Goal: Transaction & Acquisition: Purchase product/service

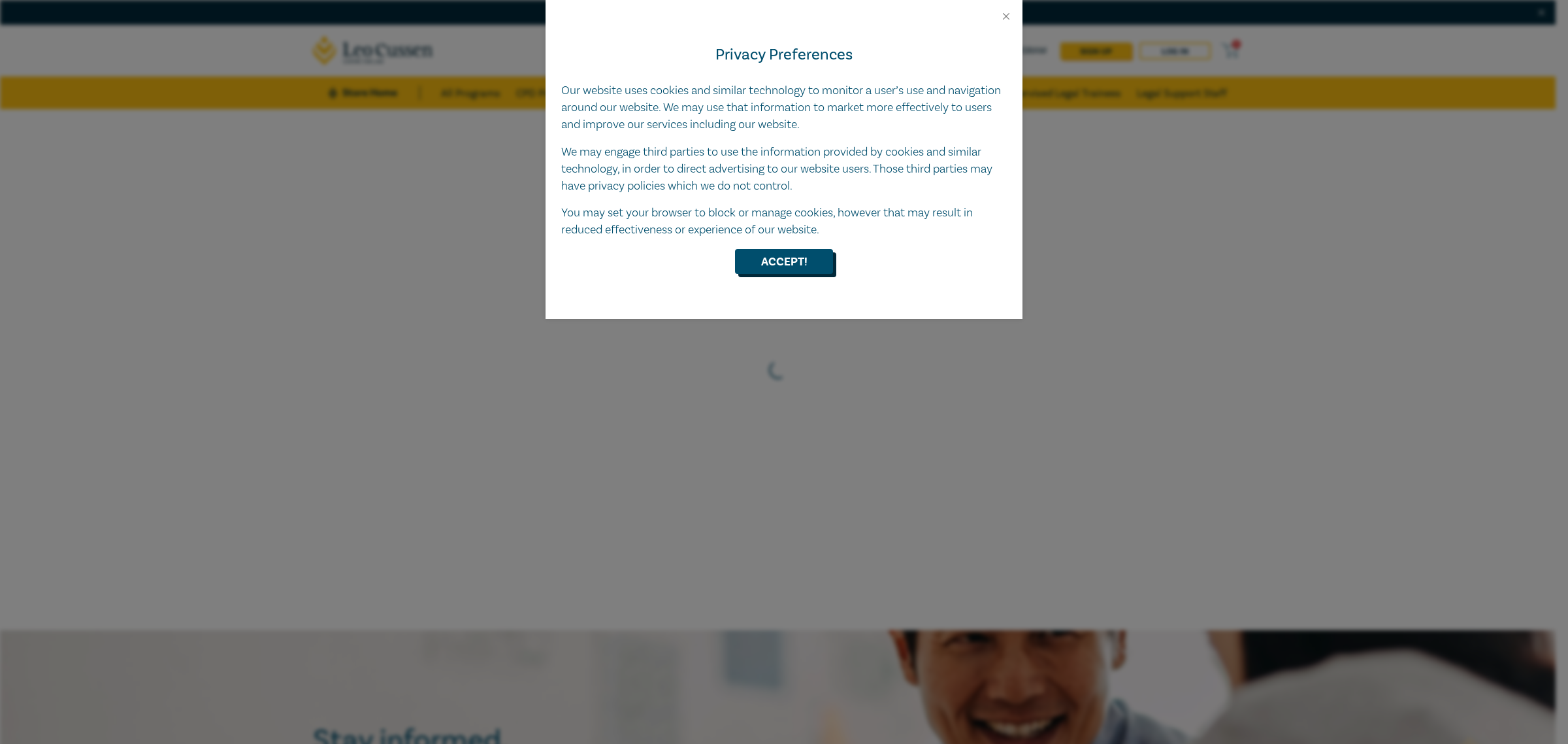
click at [802, 262] on button "Accept!" at bounding box center [783, 261] width 98 height 25
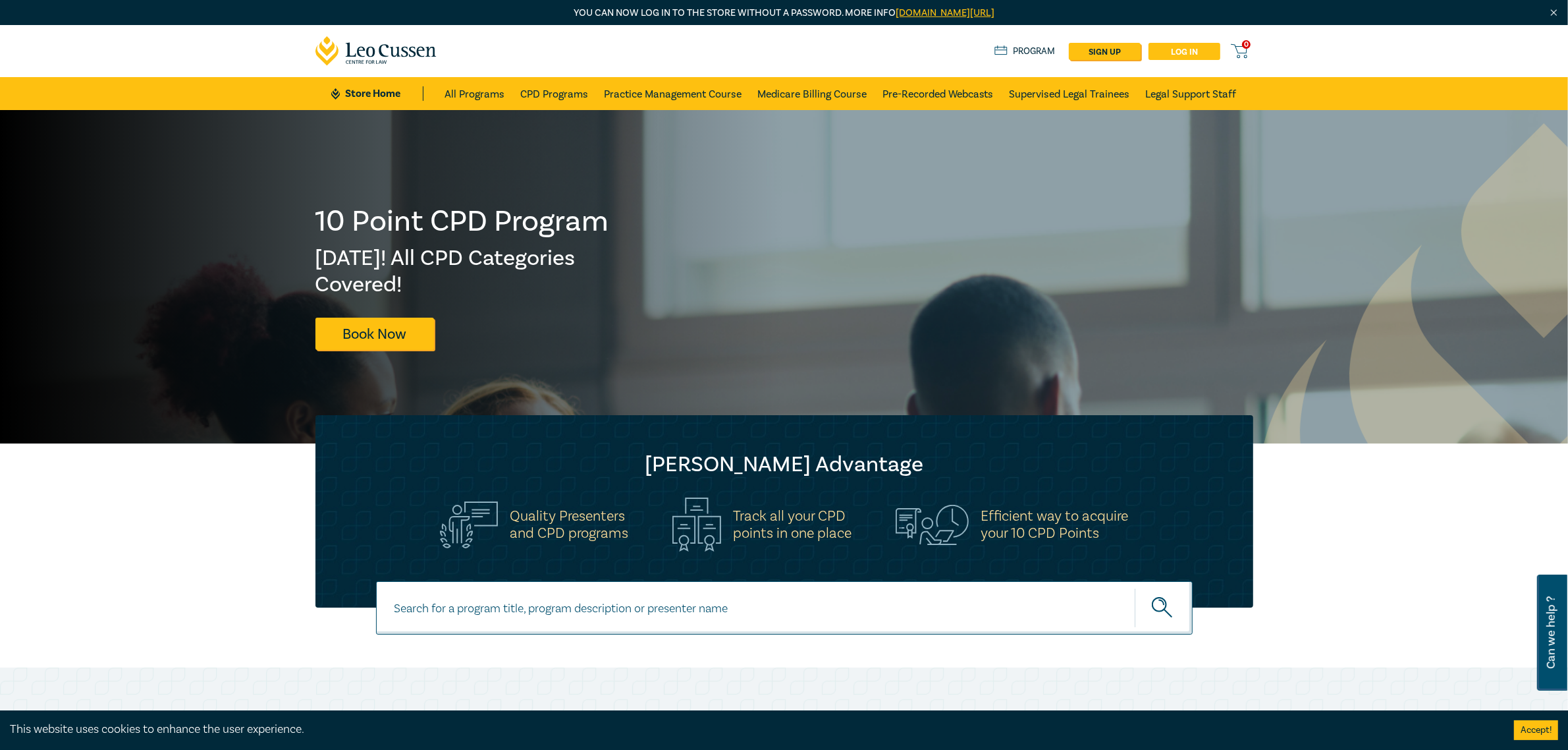
click at [1189, 51] on link "Log in" at bounding box center [1184, 51] width 72 height 17
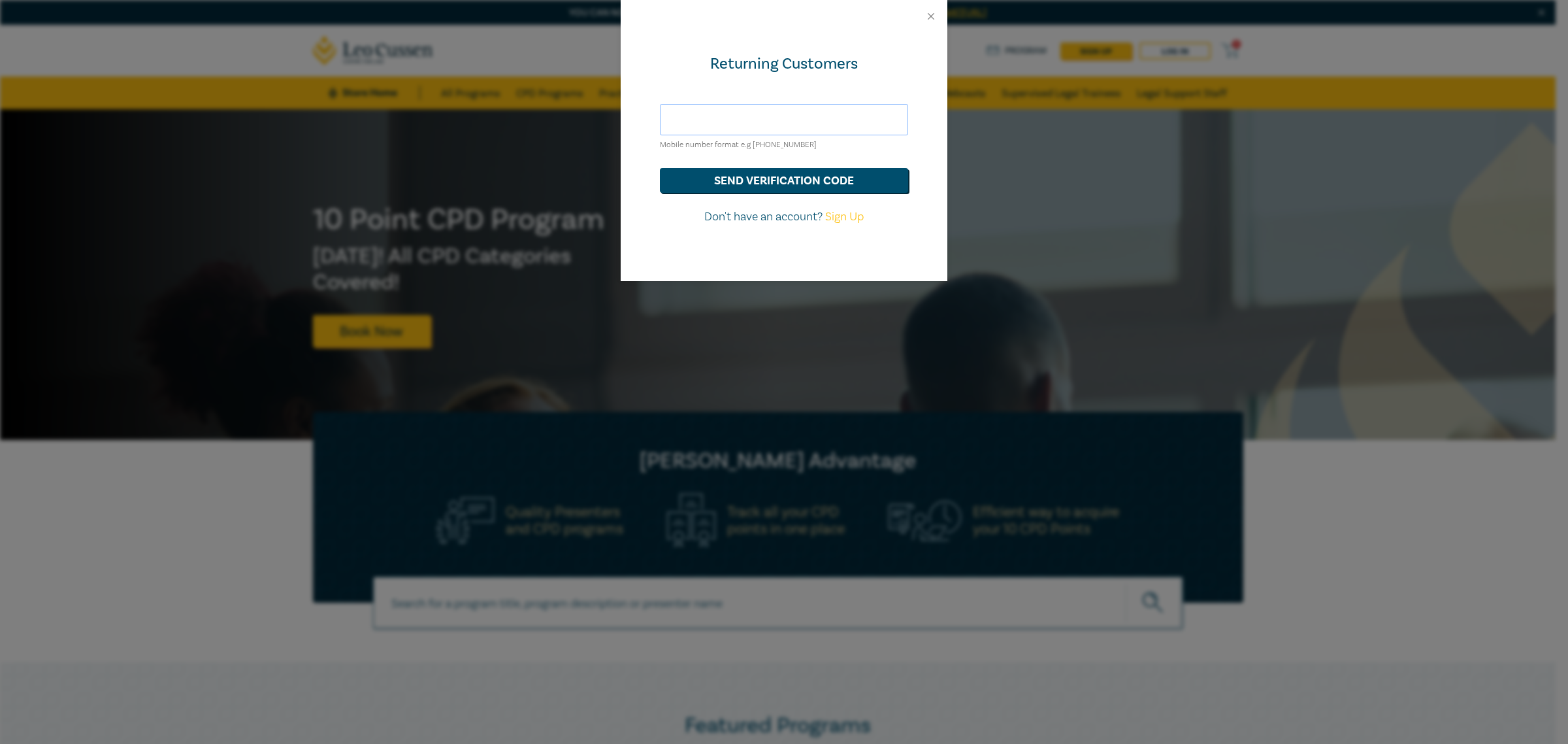
click at [719, 124] on input "text" at bounding box center [783, 120] width 248 height 31
type input "olivia@boutiquelawyers.com.au"
click at [928, 10] on div at bounding box center [784, 16] width 327 height 33
click at [925, 13] on button "Close" at bounding box center [930, 16] width 12 height 12
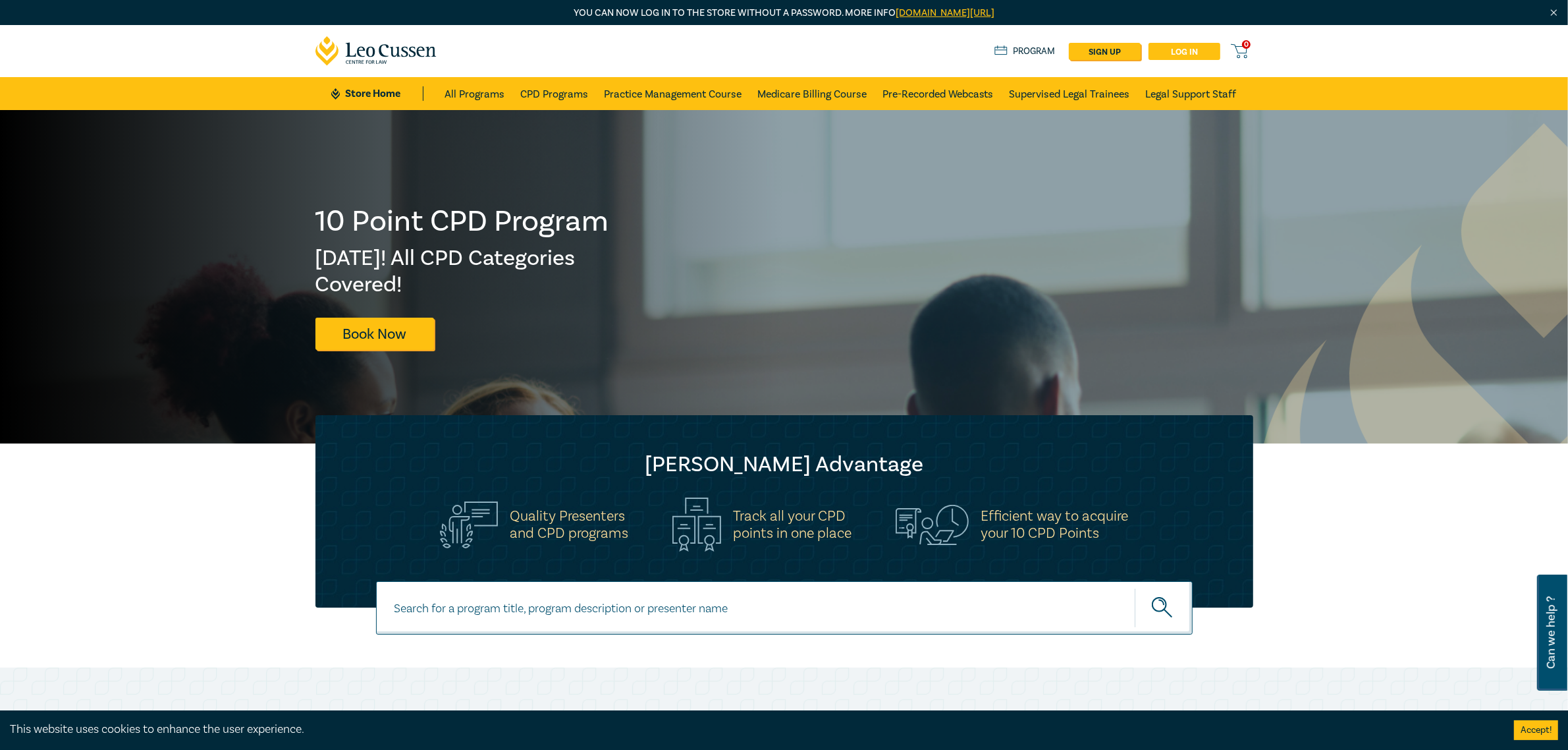
click at [1186, 53] on link "Log in" at bounding box center [1184, 51] width 72 height 17
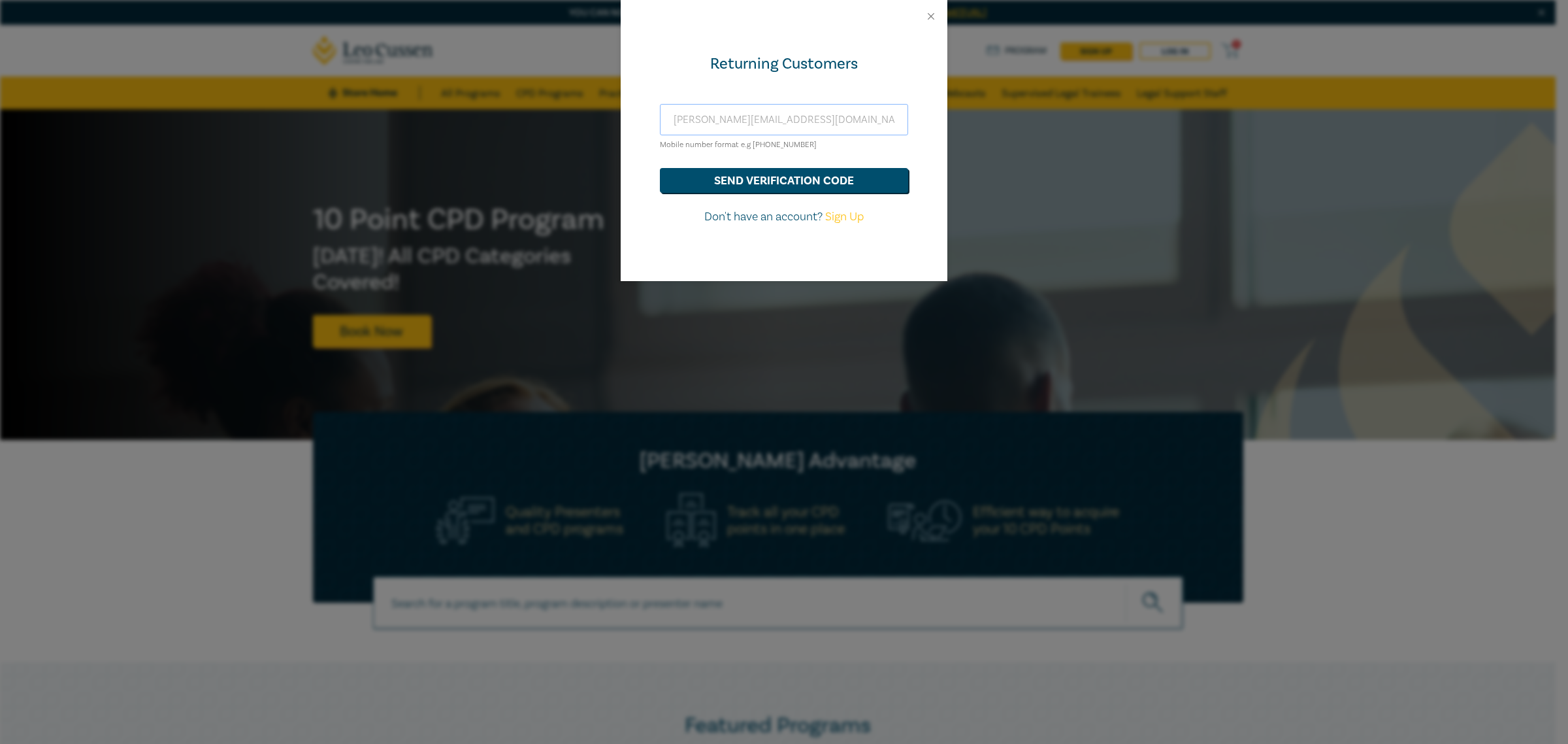
click at [736, 119] on input "olivia@boutiquelawyers.com.au" at bounding box center [783, 120] width 248 height 31
click at [719, 118] on input "olivia@boutiquelawyers.com.au" at bounding box center [783, 120] width 248 height 31
click at [696, 115] on input "olivia@boutiquelawyers.com.au" at bounding box center [783, 120] width 248 height 31
drag, startPoint x: 674, startPoint y: 115, endPoint x: 948, endPoint y: 103, distance: 274.3
click at [948, 103] on div "Returning Customers olivia@boutiquelawyers.com.au Mobile number format e.g +61 …" at bounding box center [784, 372] width 1568 height 744
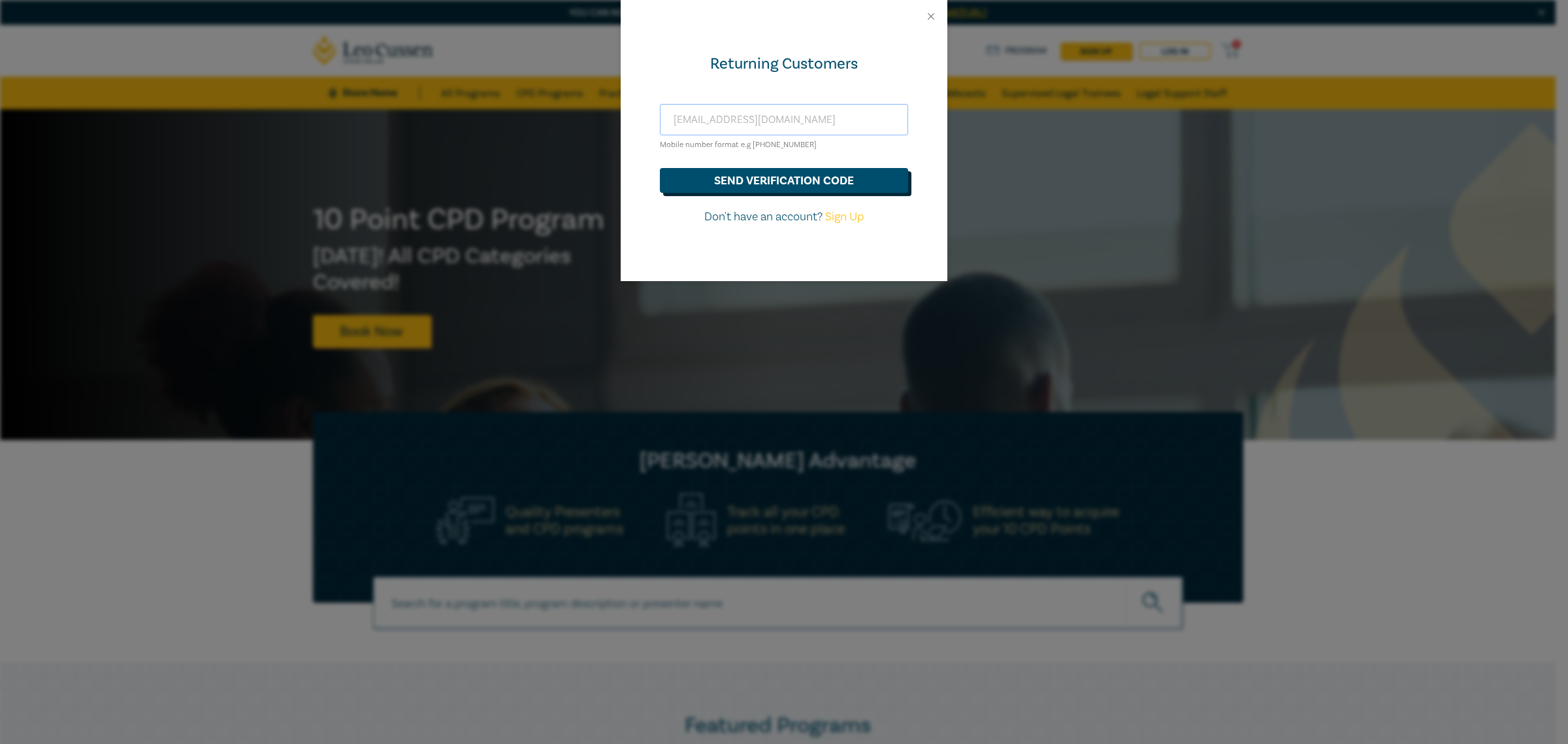
type input "office@boutiquelawyers.com.au"
click at [795, 188] on button "send verification code" at bounding box center [783, 180] width 248 height 25
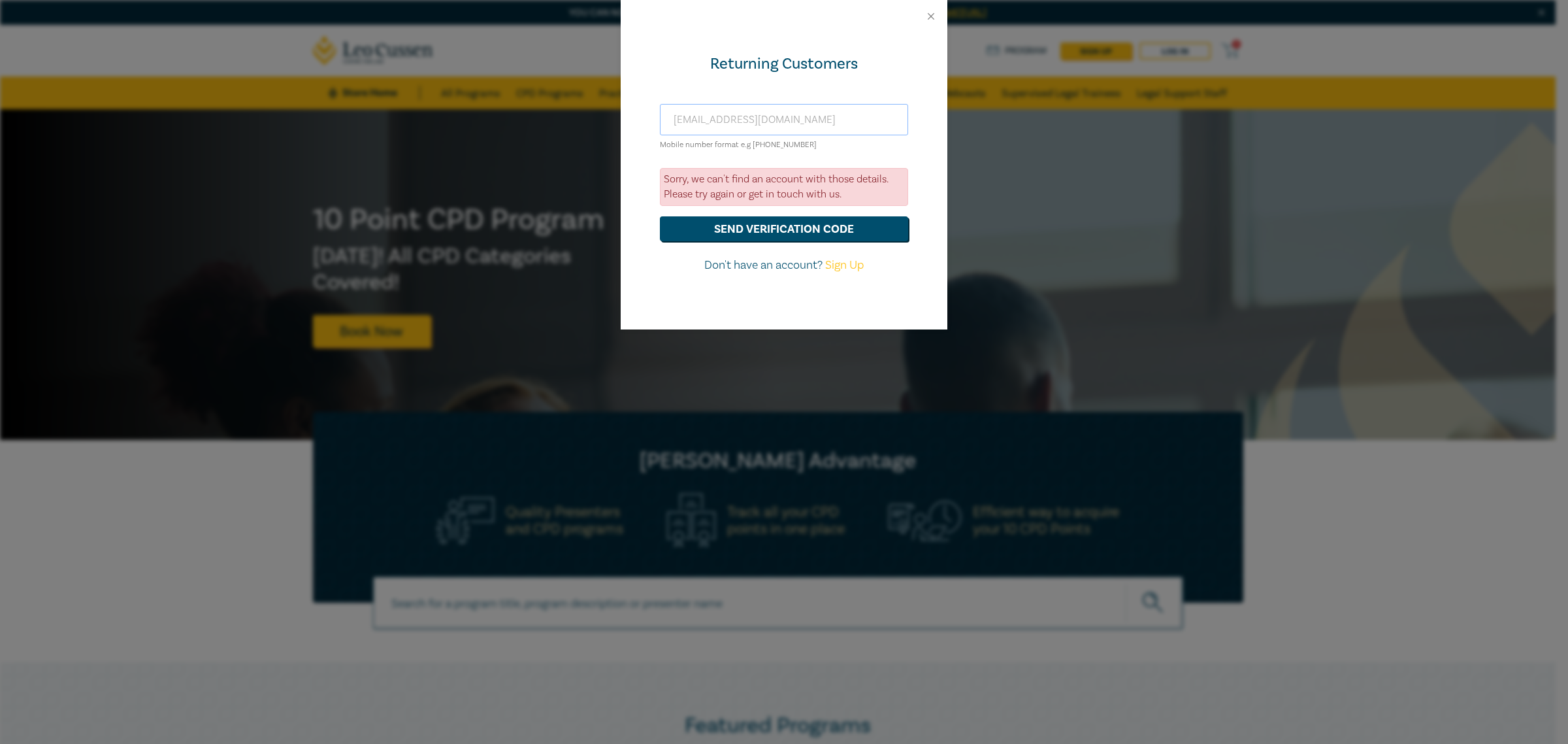
click at [831, 112] on input "office@boutiquelawyers.com.au" at bounding box center [783, 120] width 248 height 31
drag, startPoint x: 833, startPoint y: 115, endPoint x: 585, endPoint y: 110, distance: 248.1
click at [585, 110] on div "Returning Customers office@boutiquelawyers.com.au Mobile number format e.g +61 …" at bounding box center [784, 372] width 1568 height 744
click at [932, 8] on div at bounding box center [784, 16] width 327 height 33
click at [925, 21] on div at bounding box center [784, 16] width 327 height 33
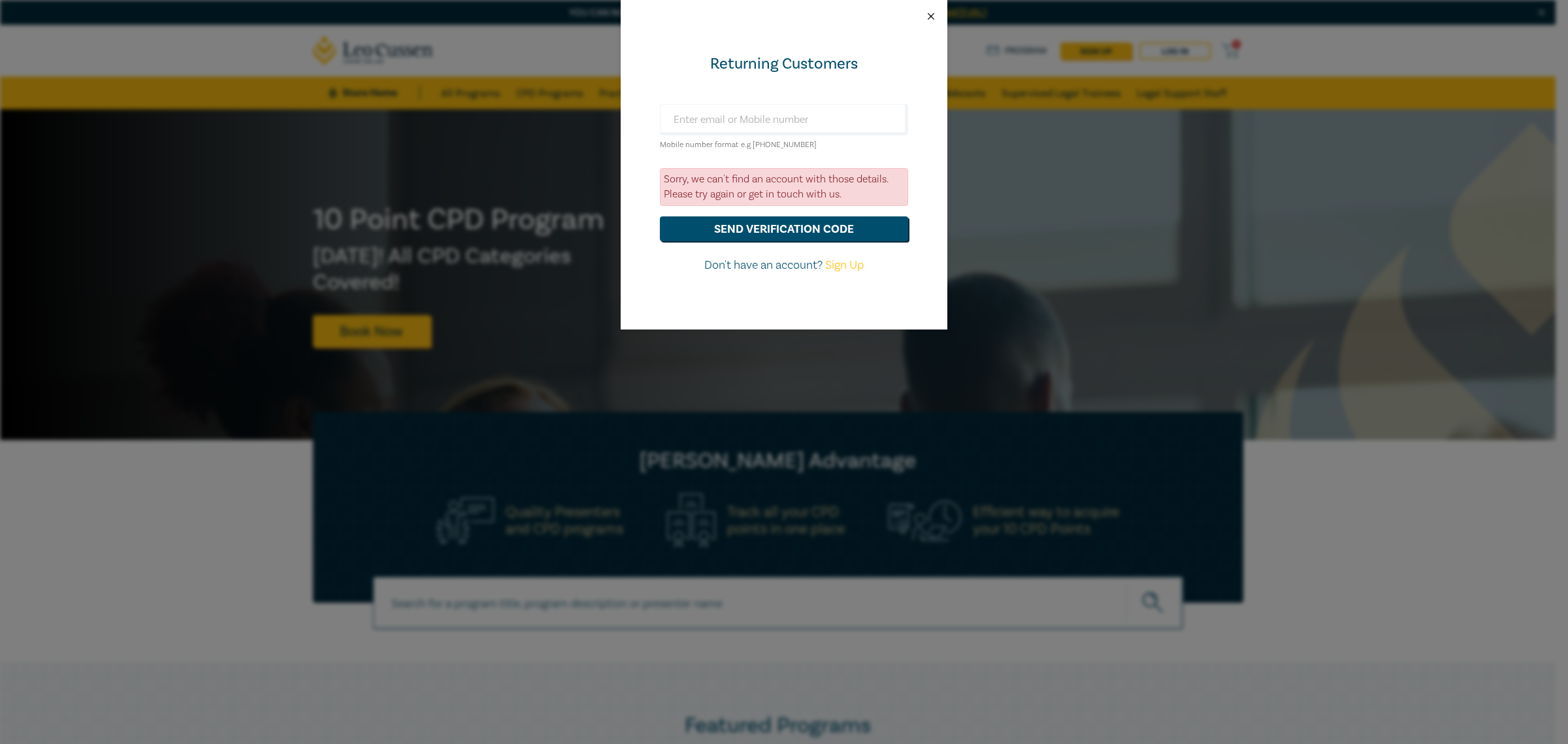
click at [935, 17] on button "Close" at bounding box center [930, 16] width 12 height 12
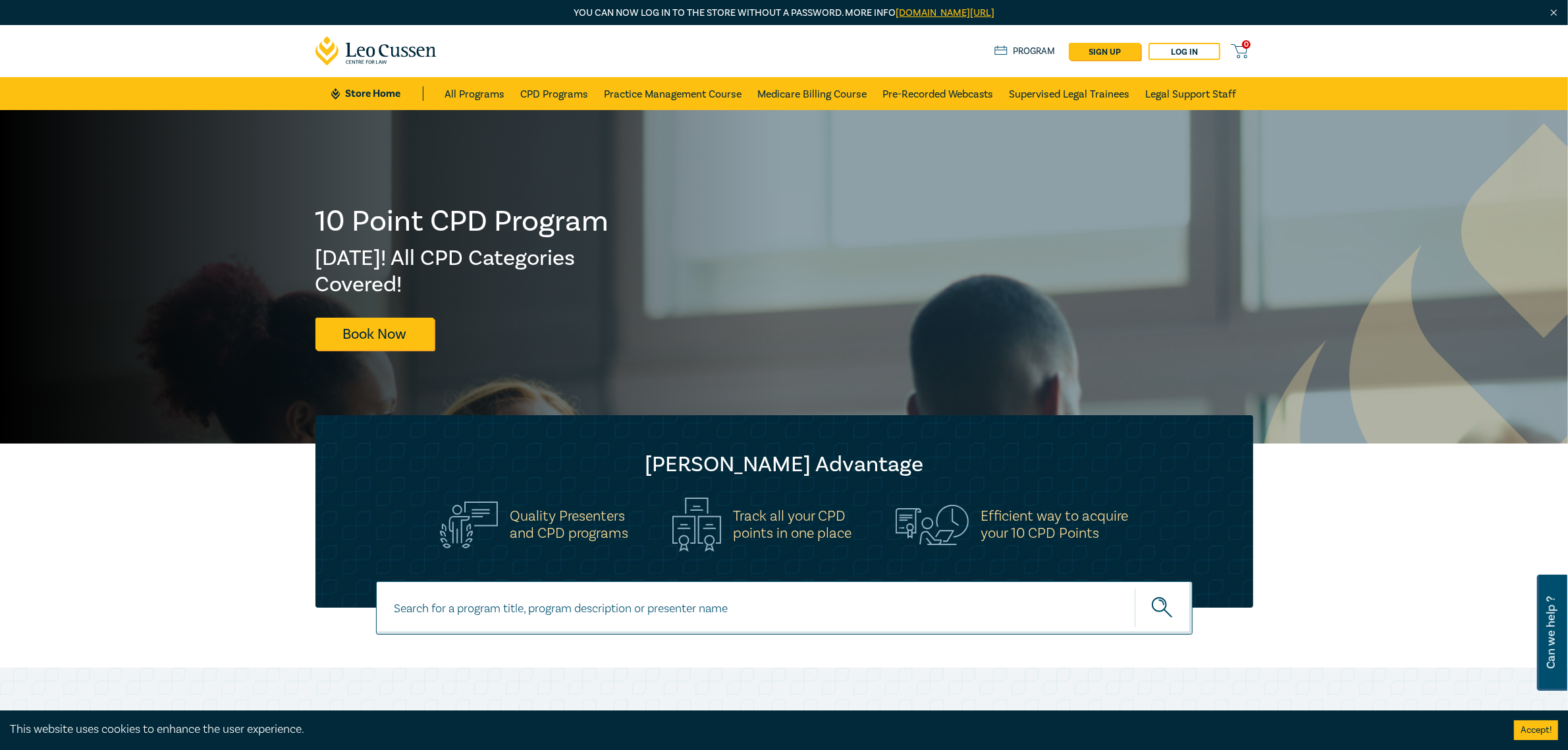
click at [923, 10] on link "[DOMAIN_NAME][URL]" at bounding box center [945, 13] width 99 height 13
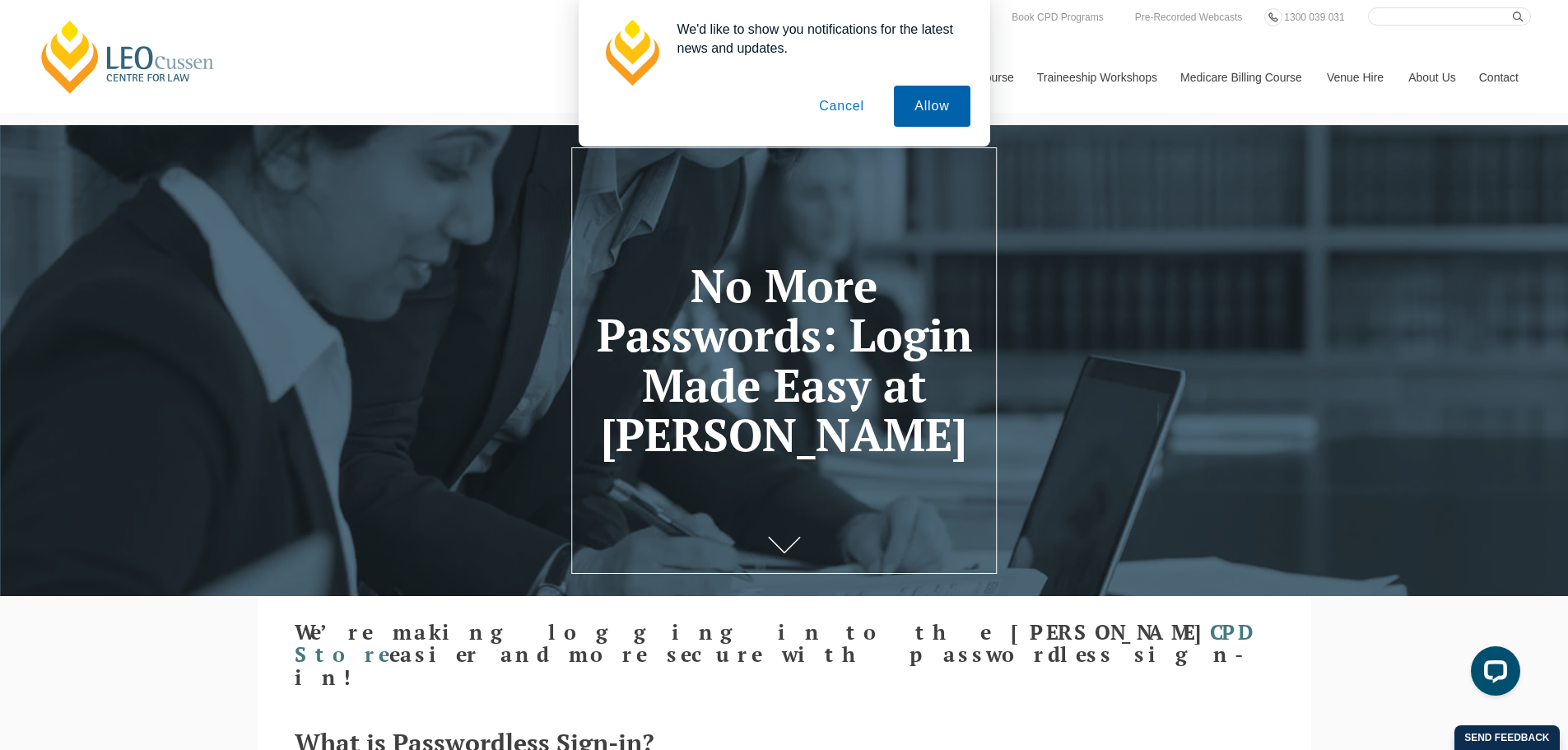
click at [941, 117] on button "Allow" at bounding box center [931, 106] width 76 height 41
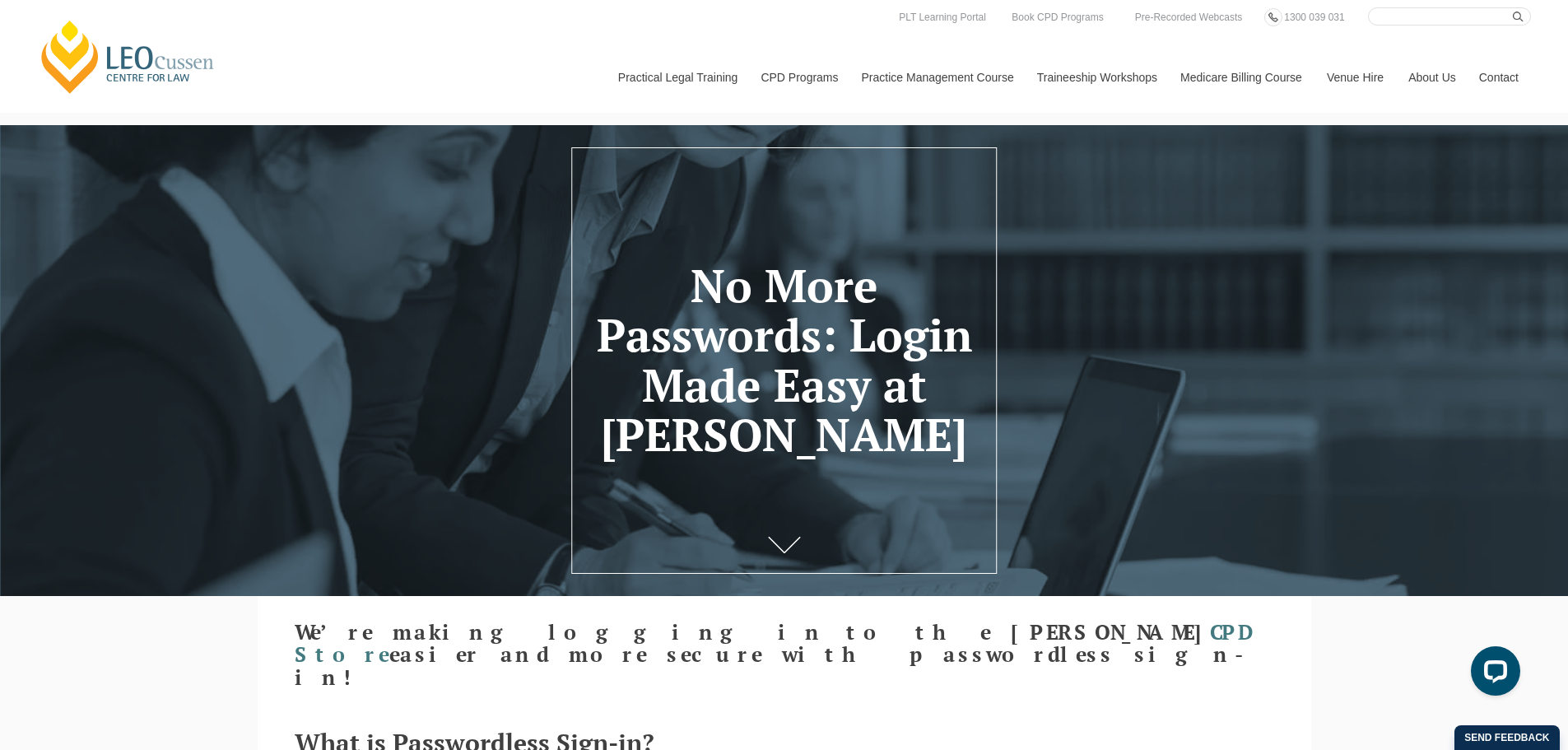
click at [1400, 26] on nav "Practical Legal Training Our Practical Legal Training Program Program Dates & F…" at bounding box center [1068, 69] width 926 height 87
click at [1399, 17] on input "Search here" at bounding box center [1450, 16] width 163 height 18
paste input "AI in the Law Intensive"
type input "AI in the Law Intensive"
click at [1513, 7] on button "submit" at bounding box center [1522, 16] width 18 height 18
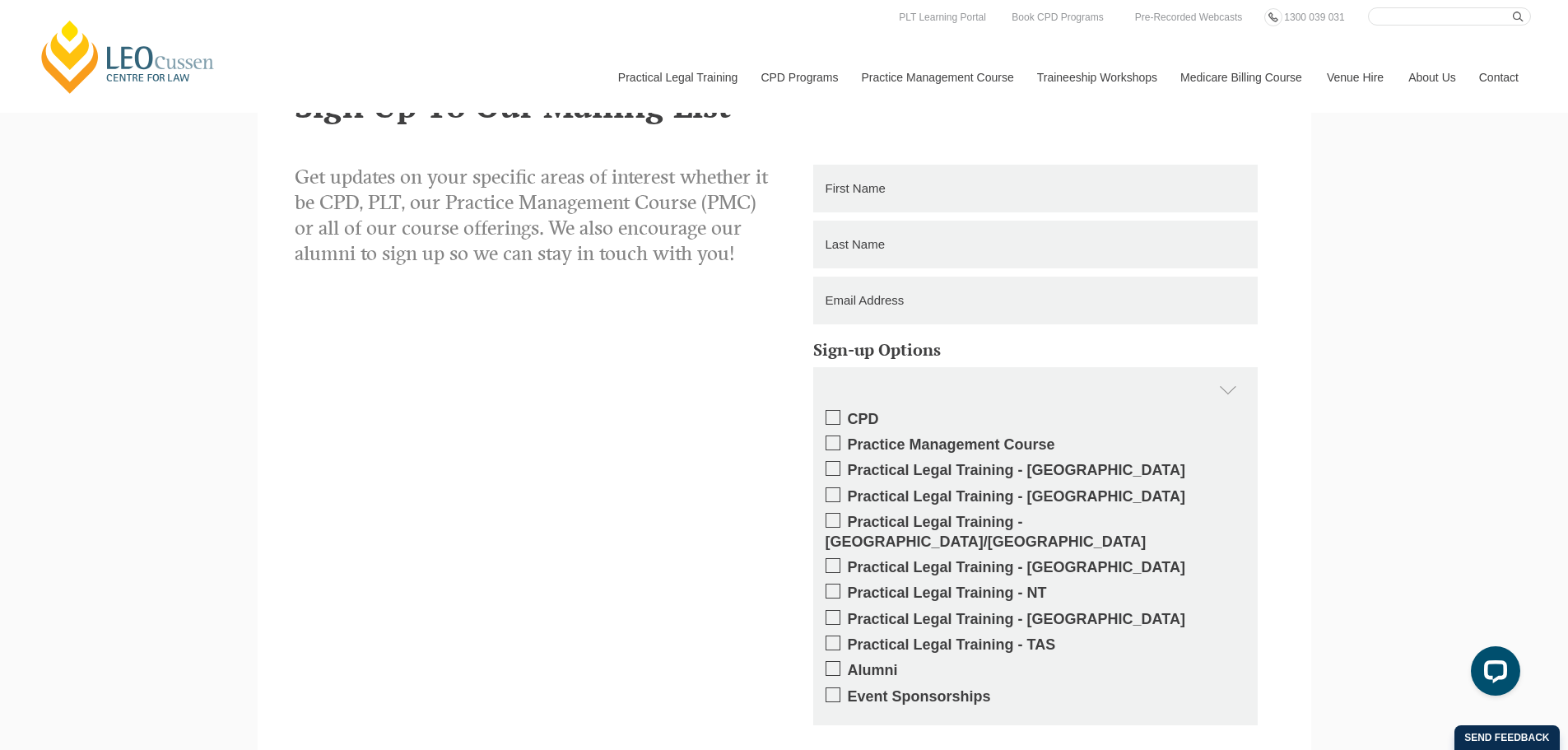
scroll to position [4944, 0]
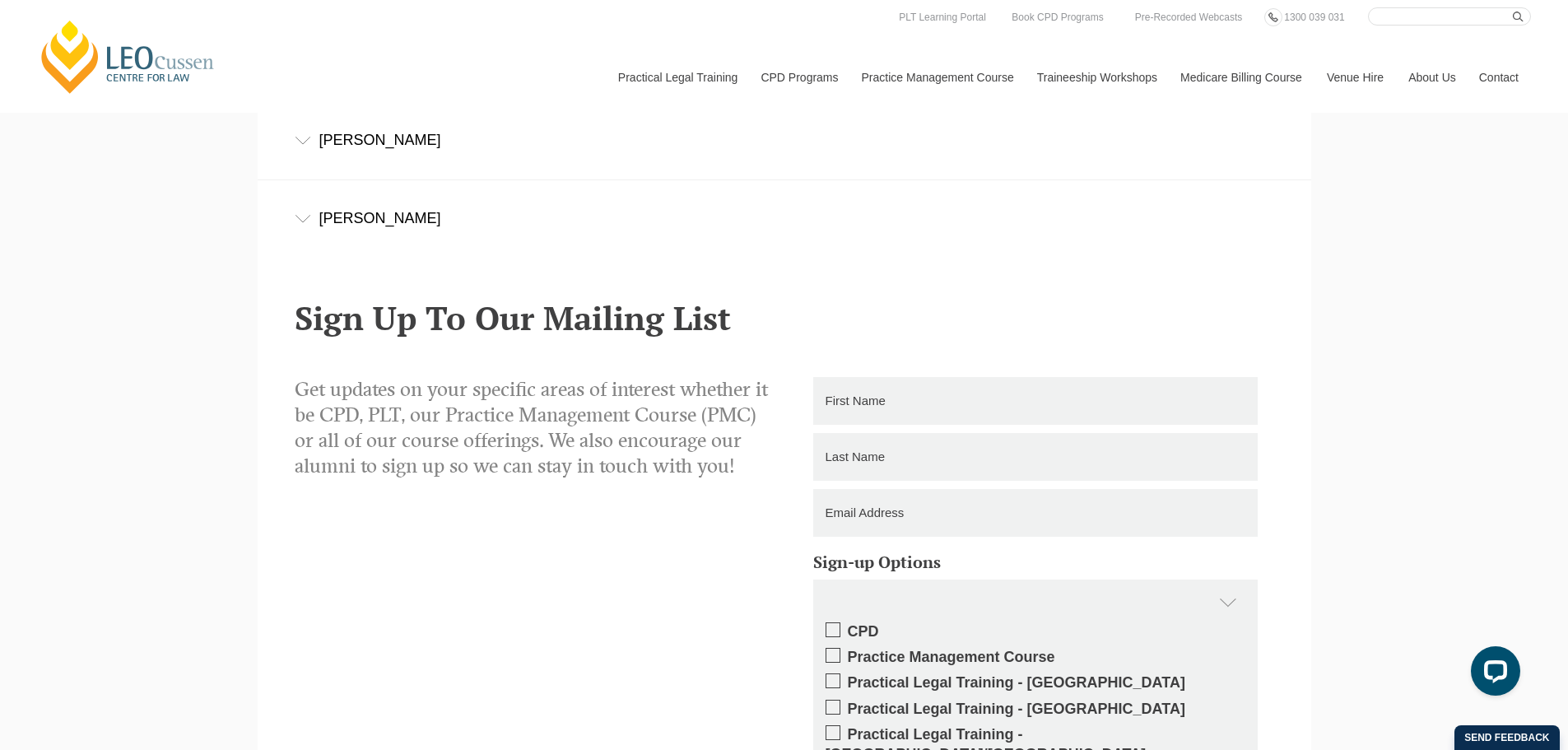
click at [807, 31] on nav "Practical Legal Training Our Practical Legal Training Program Program Dates & F…" at bounding box center [1068, 69] width 926 height 87
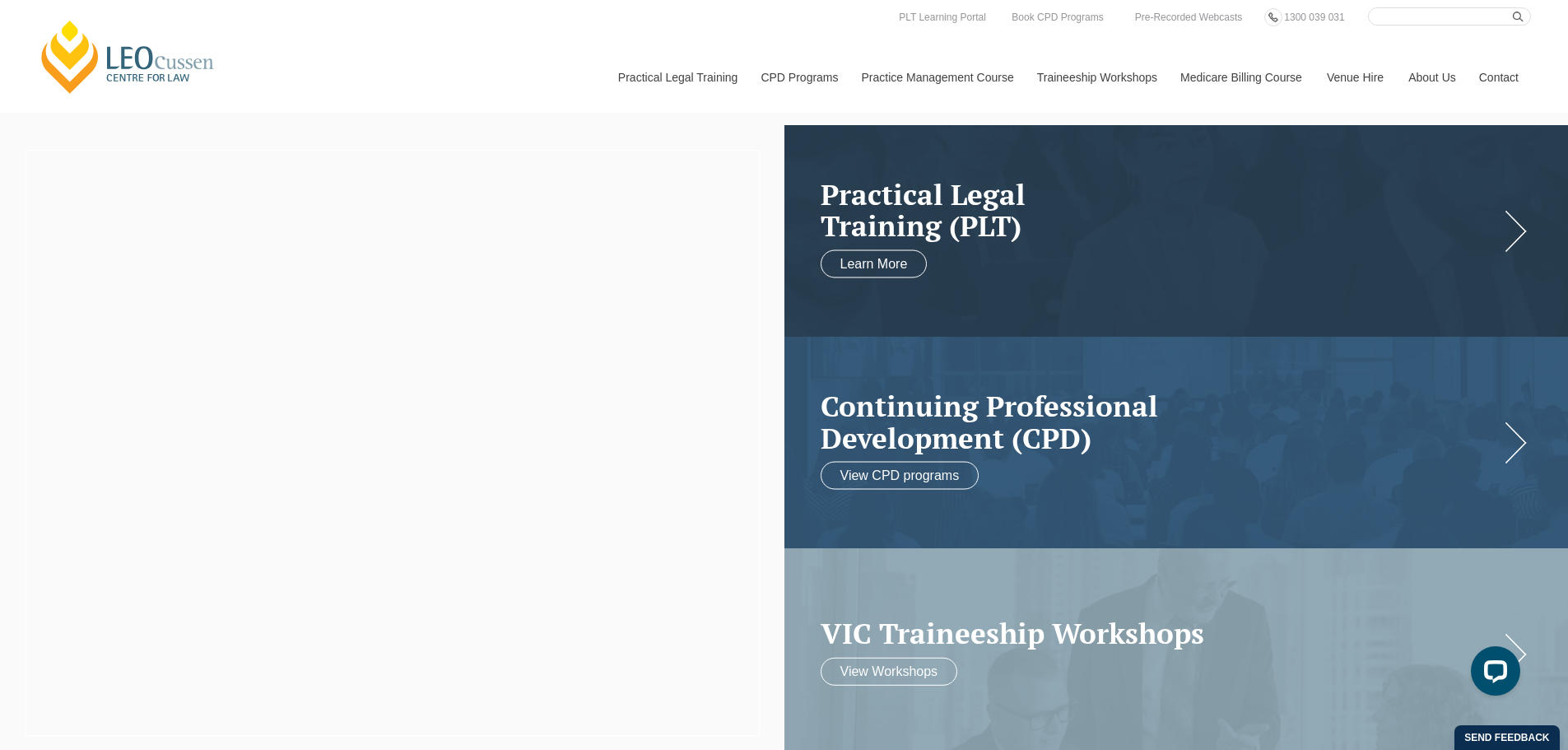
click at [141, 72] on link "[PERSON_NAME] Centre for Law" at bounding box center [128, 56] width 182 height 77
click at [1504, 82] on link "Contact" at bounding box center [1499, 77] width 64 height 70
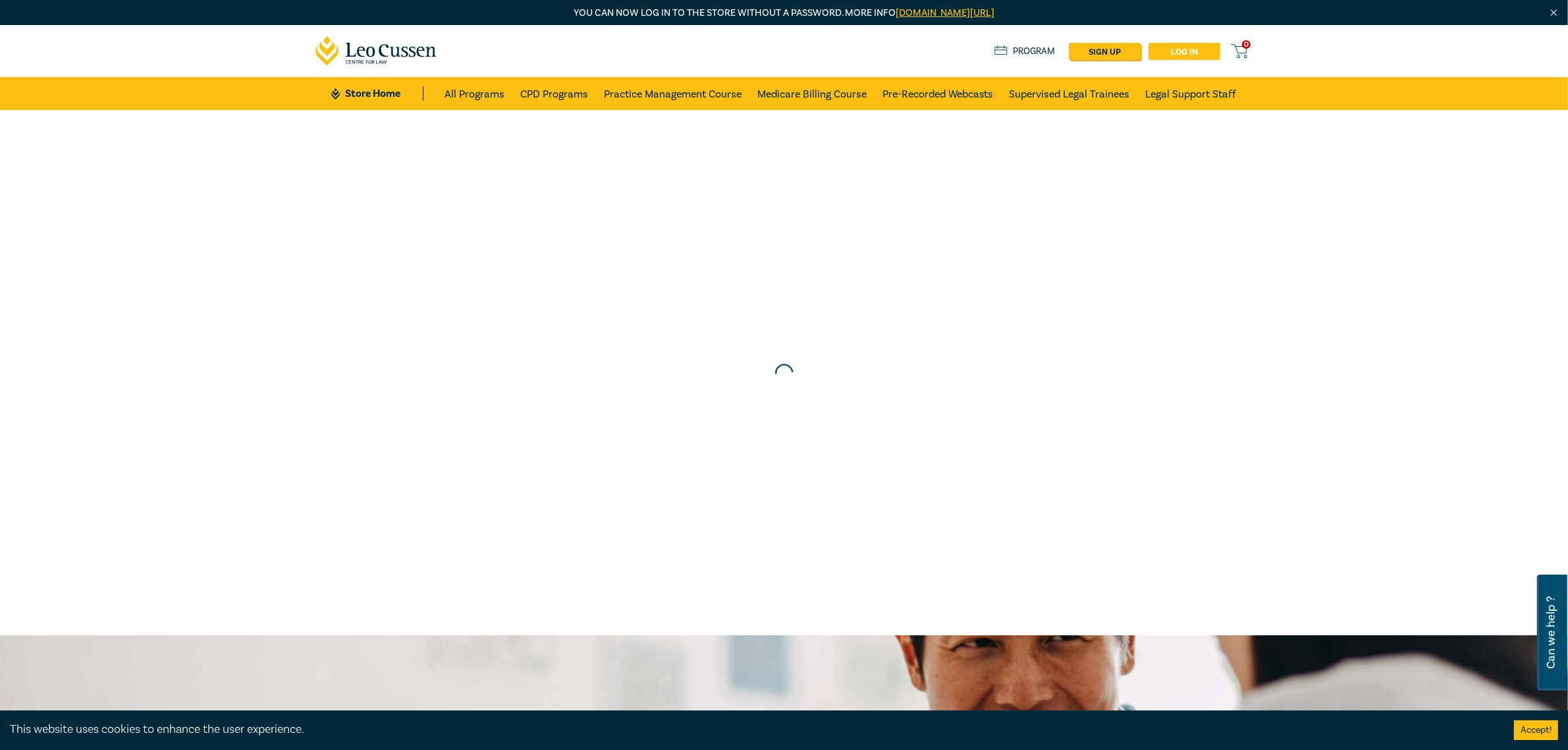
click at [1184, 48] on link "Log in" at bounding box center [1184, 51] width 72 height 17
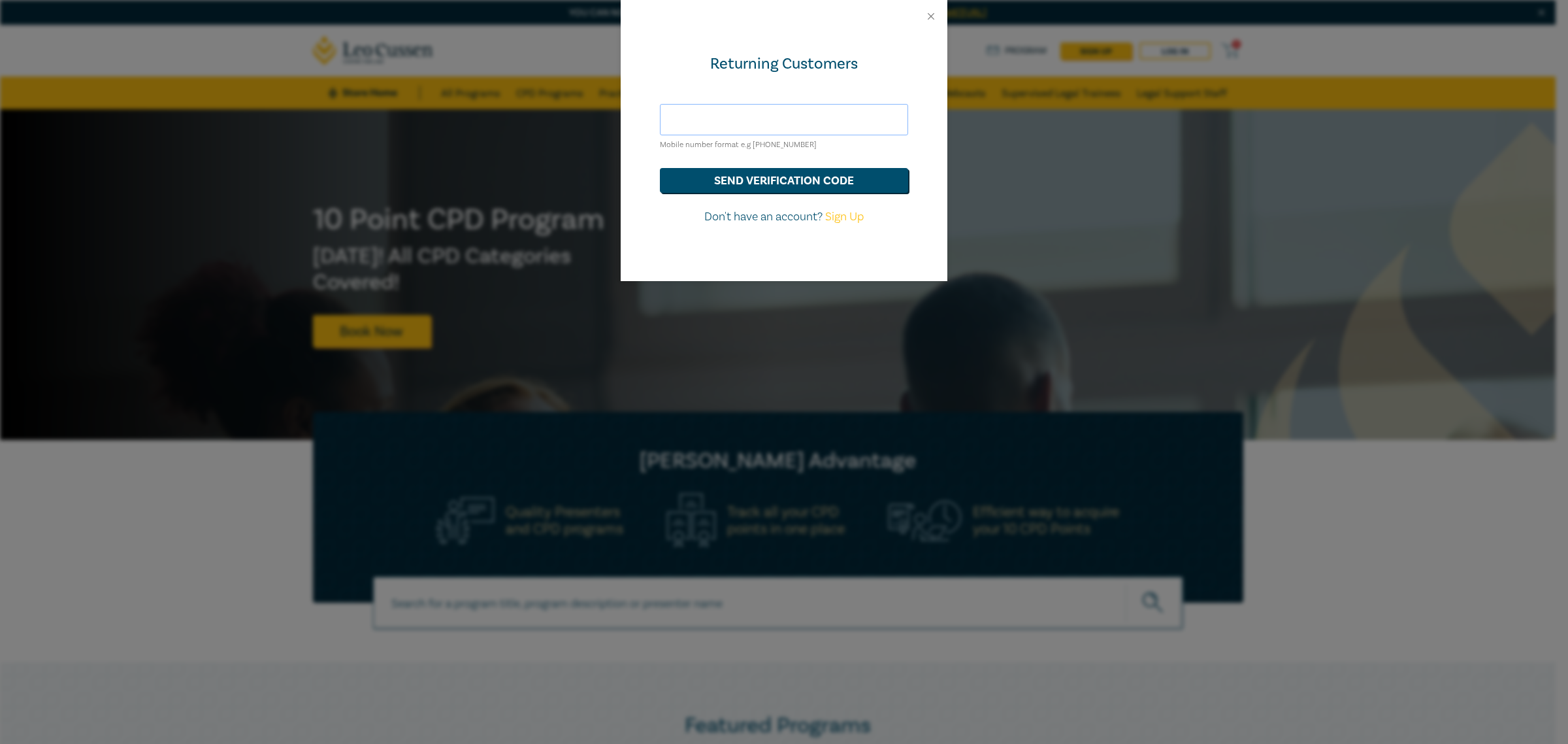
click at [760, 117] on input "text" at bounding box center [783, 120] width 248 height 31
click at [688, 103] on div "Returning Customers Mobile number format e.g [PHONE_NUMBER] send verification c…" at bounding box center [784, 156] width 327 height 248
click at [688, 120] on input "text" at bounding box center [783, 120] width 248 height 31
click at [932, 13] on button "Close" at bounding box center [930, 16] width 12 height 12
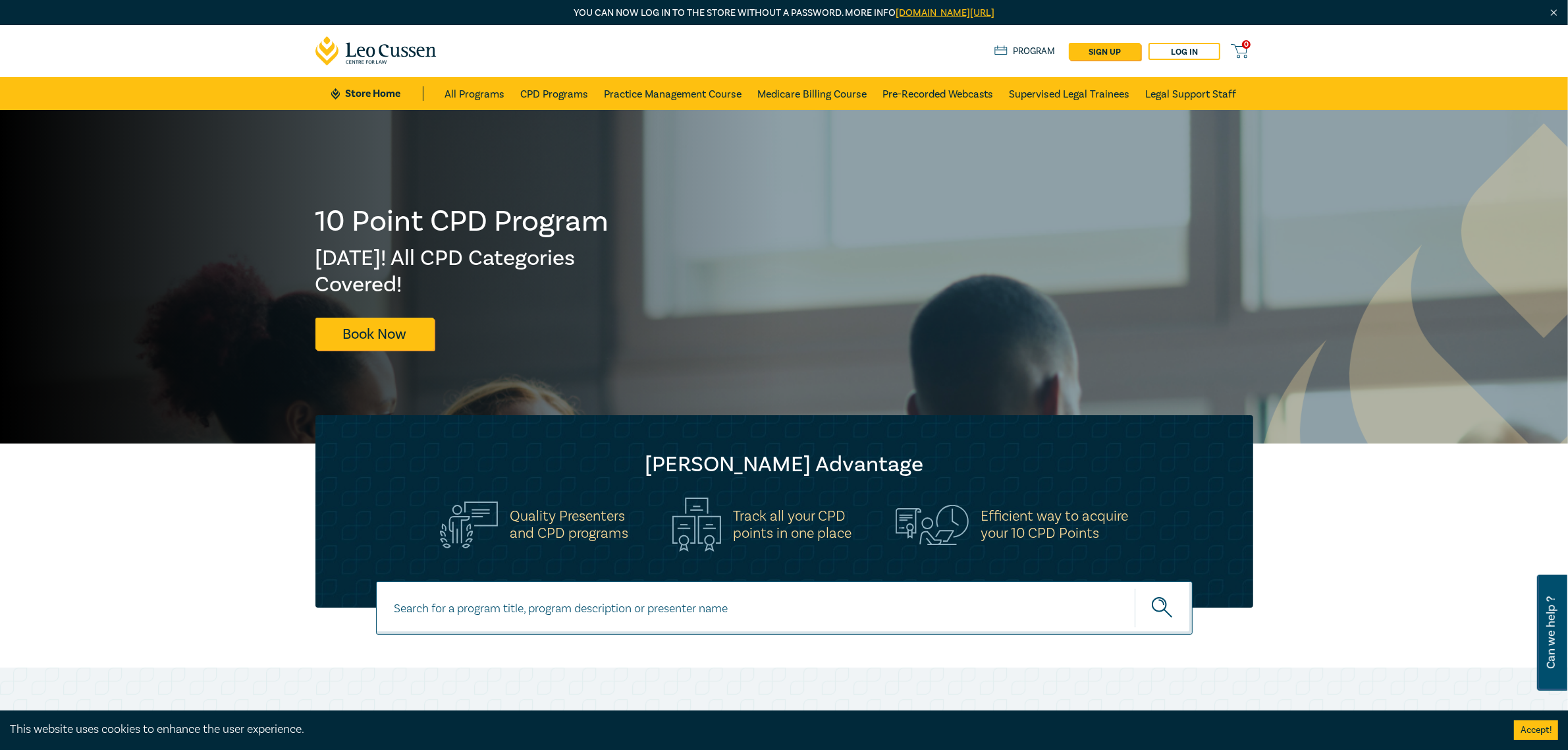
click at [373, 48] on icon at bounding box center [376, 51] width 122 height 30
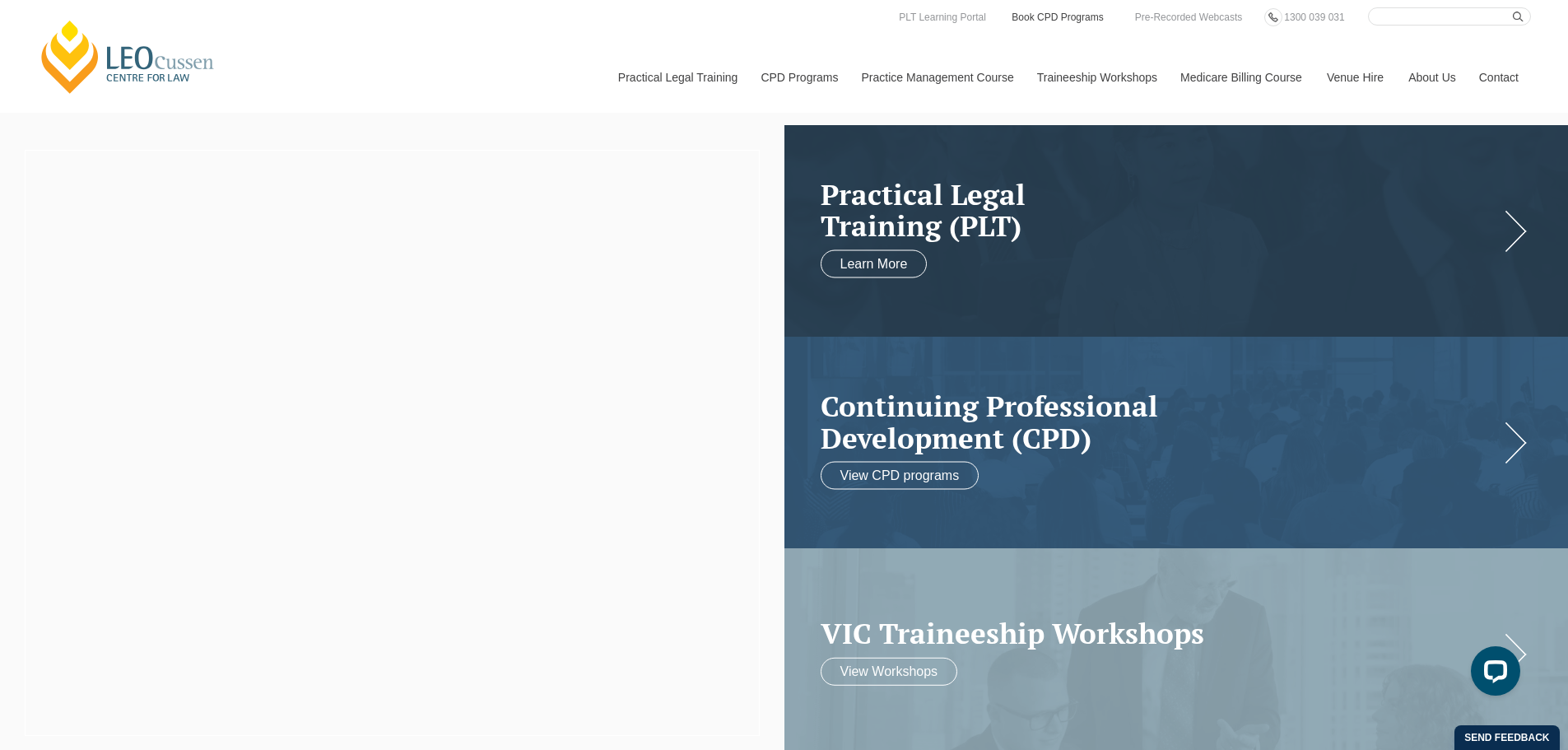
click at [1045, 24] on link "Book CPD Programs" at bounding box center [1058, 17] width 94 height 18
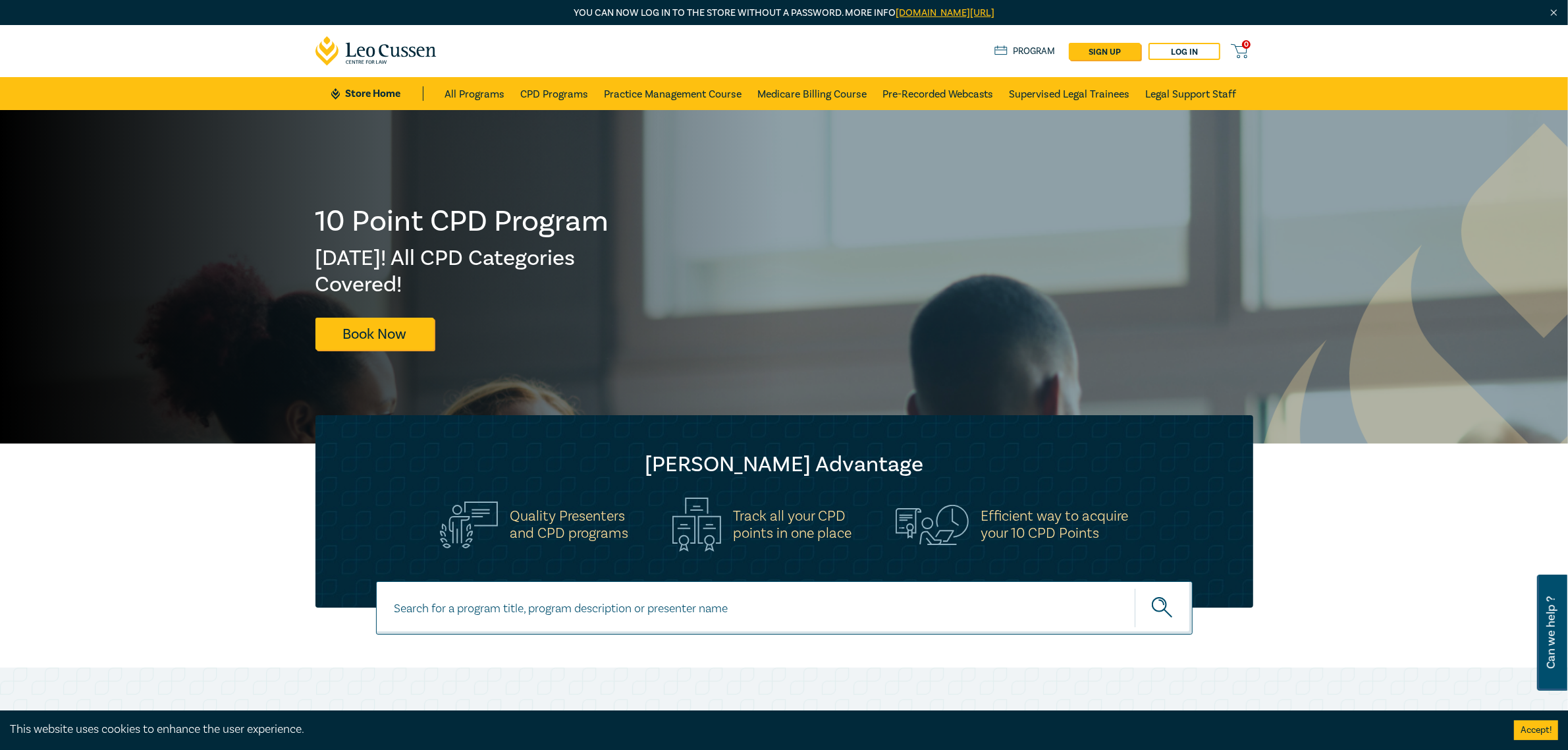
click at [1029, 47] on link "Program" at bounding box center [1025, 51] width 61 height 14
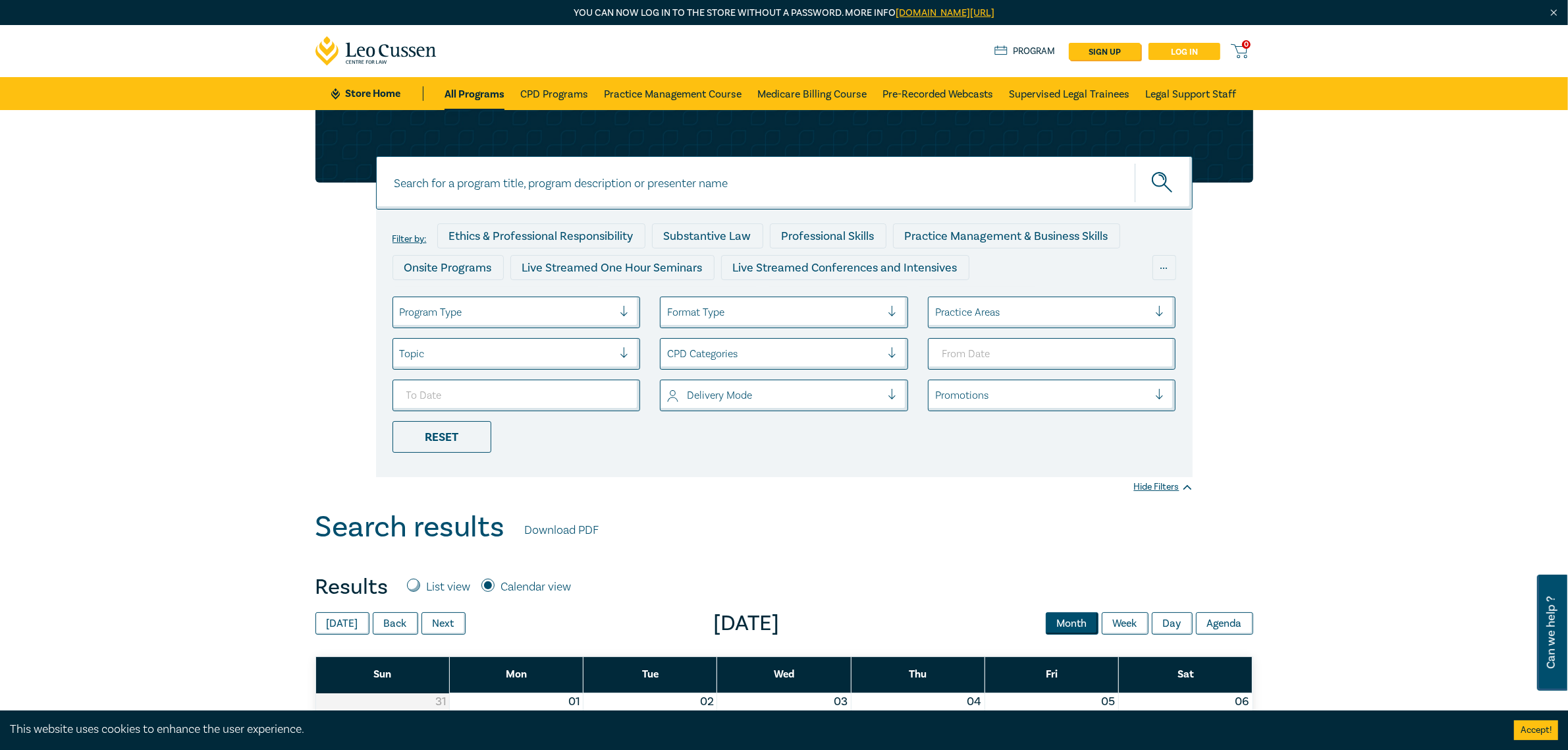
click at [1197, 51] on link "Log in" at bounding box center [1184, 51] width 72 height 17
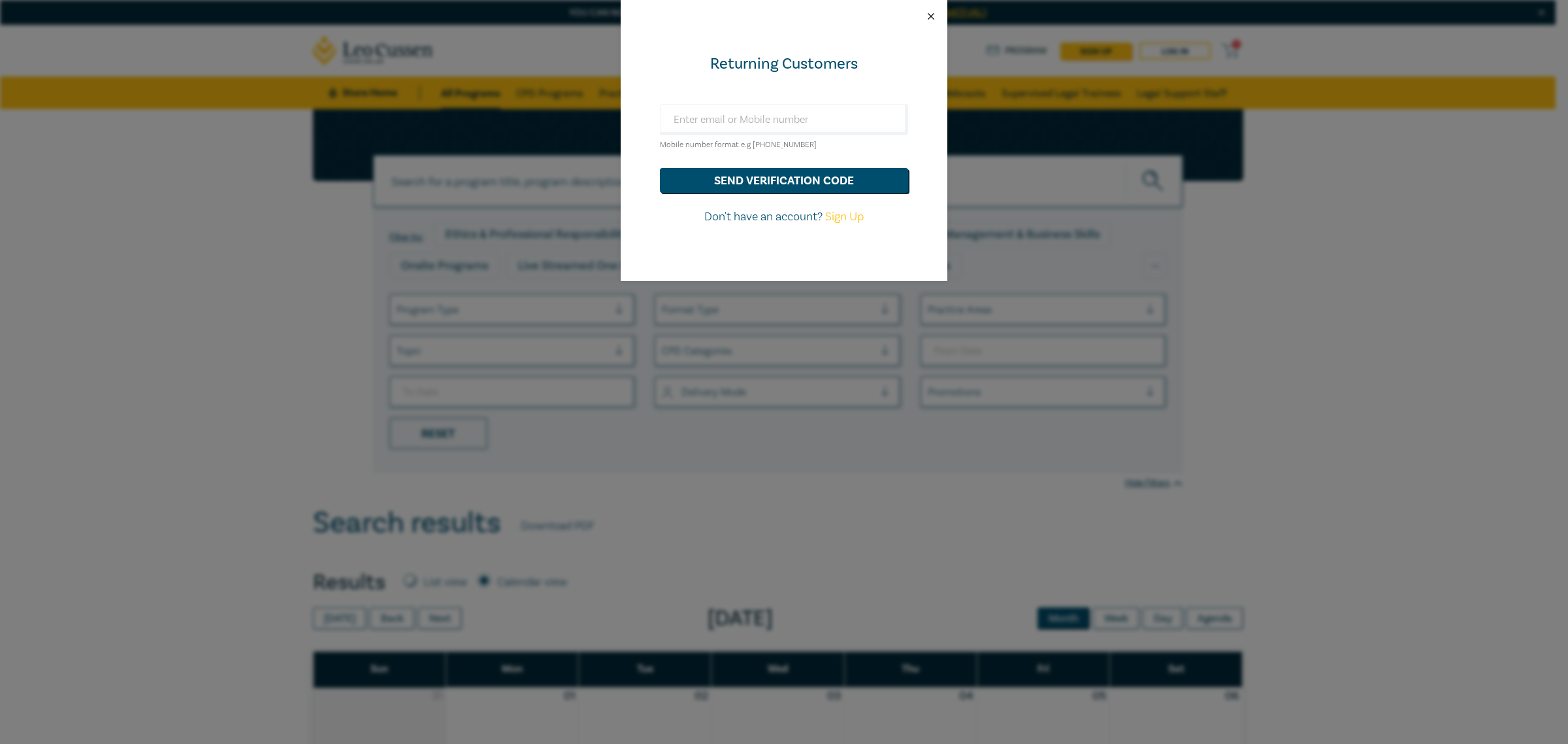
click at [928, 14] on button "Close" at bounding box center [930, 16] width 12 height 12
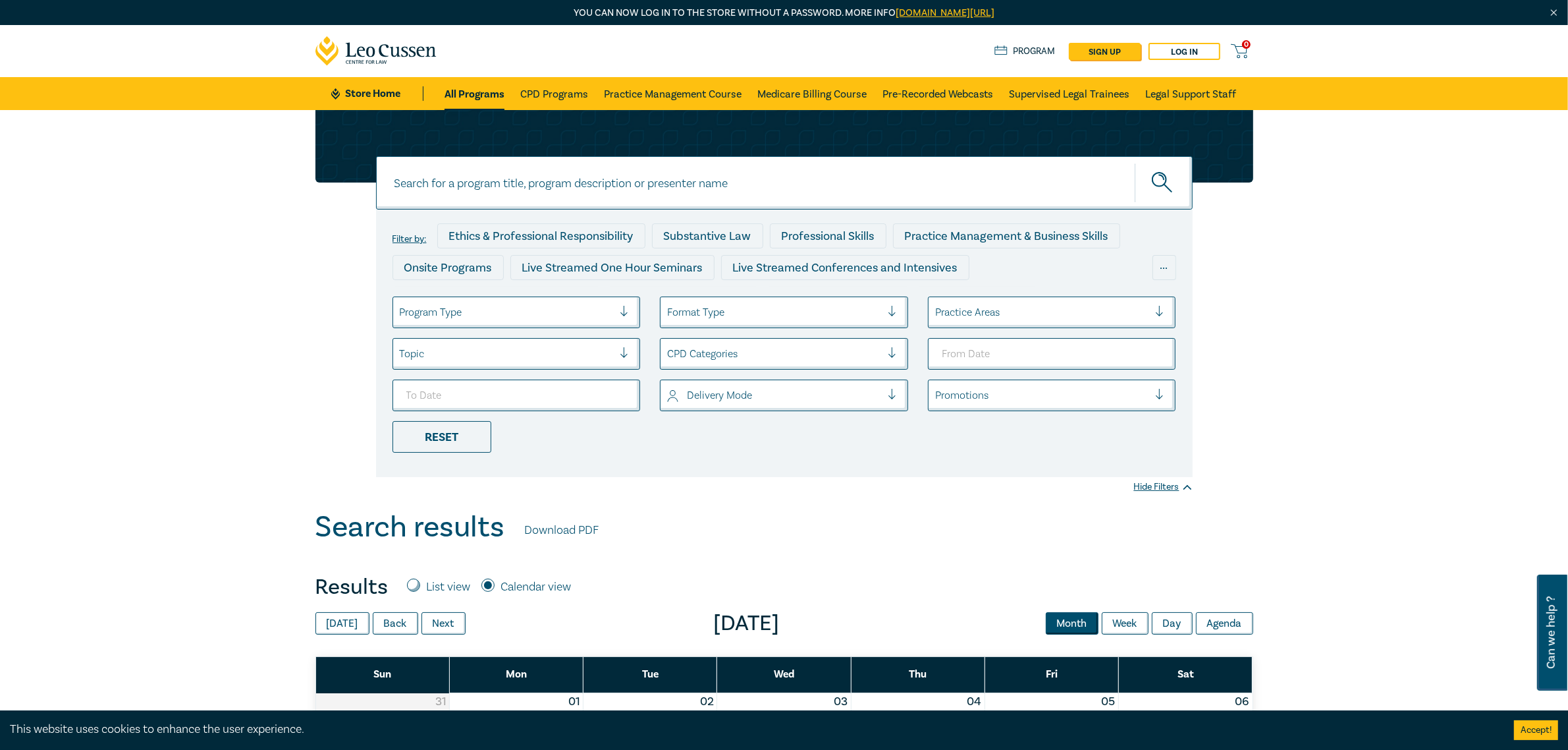
click at [1239, 46] on icon at bounding box center [1239, 51] width 16 height 16
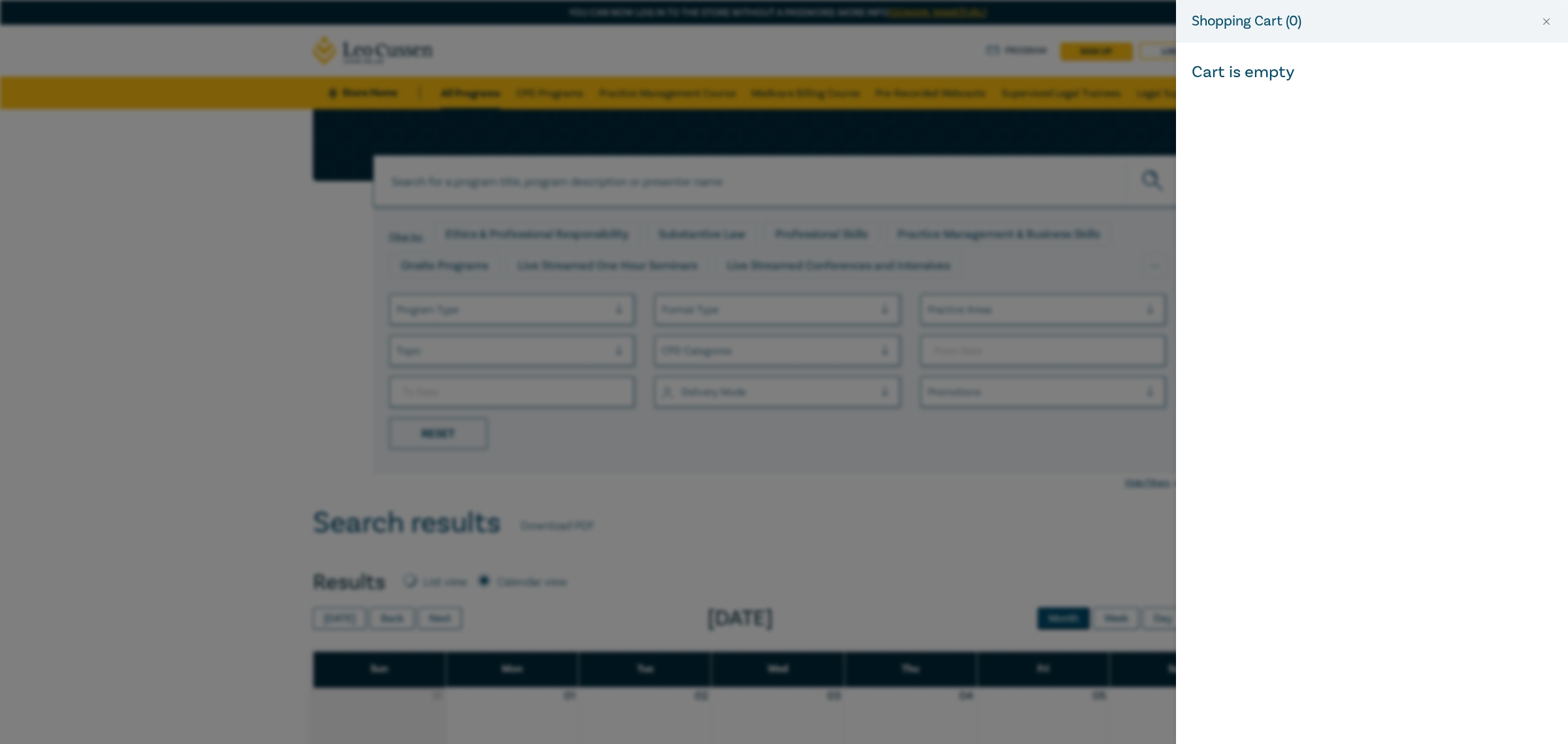
click at [1159, 39] on div "Shopping Cart ( 0 ) Cart is empty" at bounding box center [784, 372] width 1568 height 744
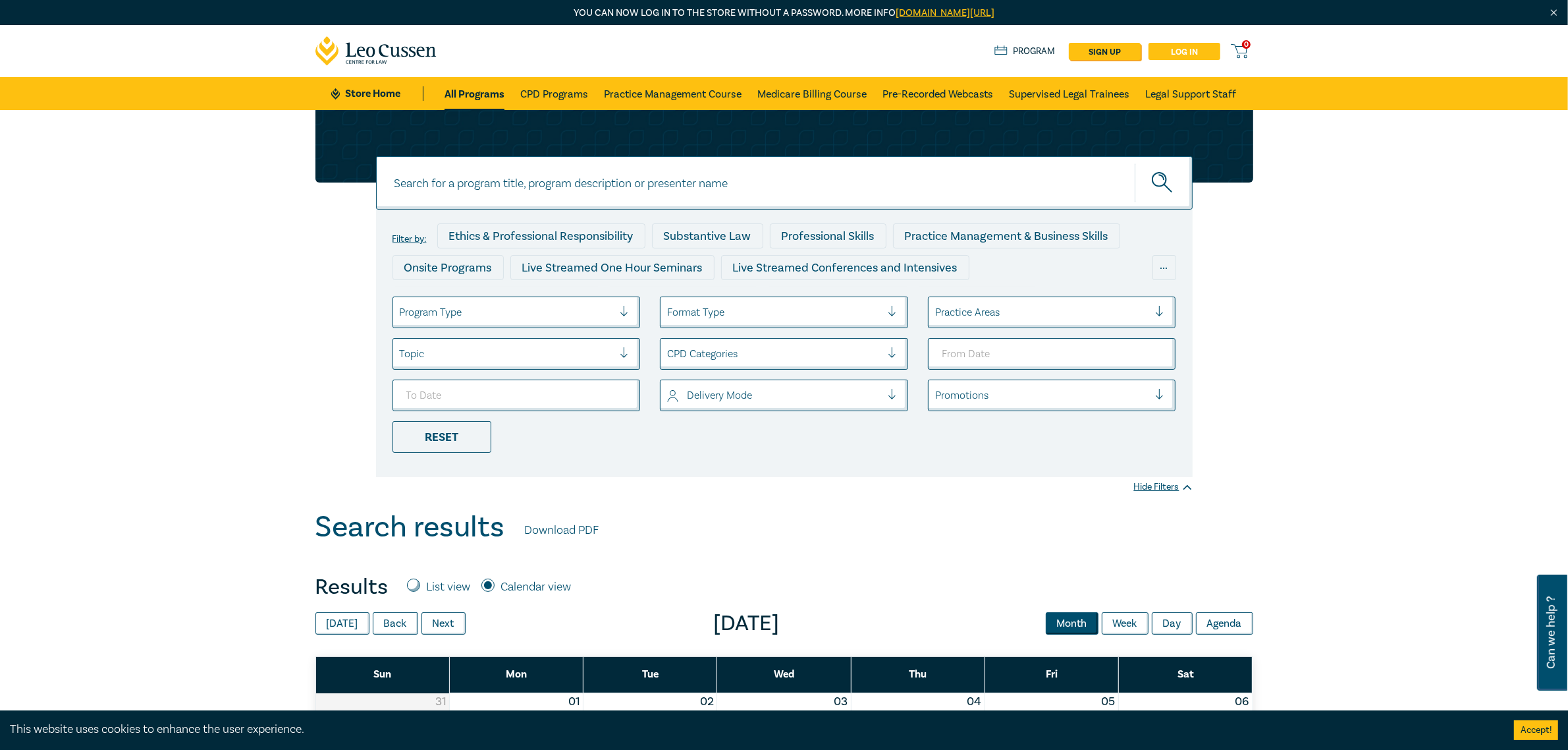
click at [1176, 51] on link "Log in" at bounding box center [1184, 51] width 72 height 17
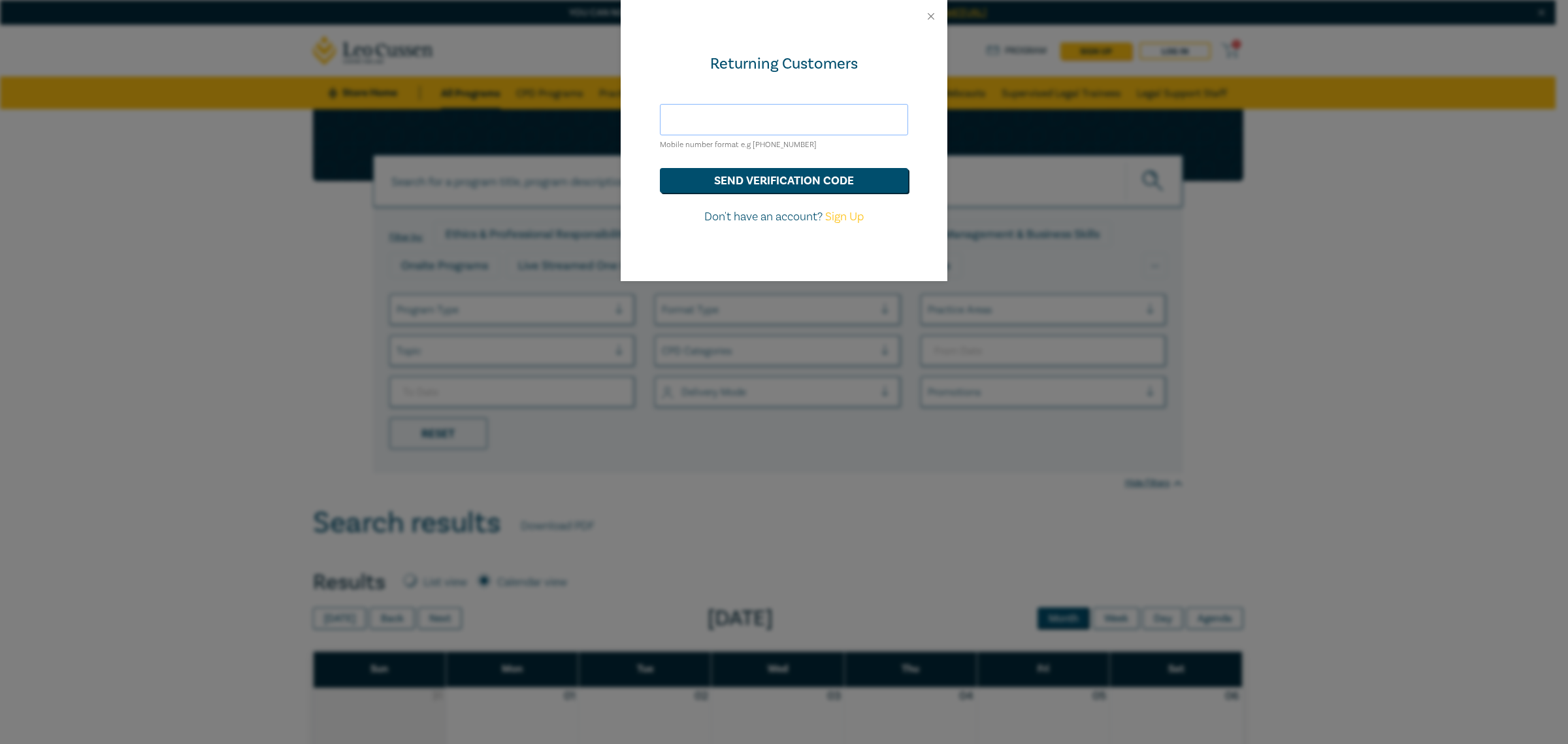
click at [730, 116] on input "text" at bounding box center [783, 120] width 248 height 31
type input "olivia@boutiquelawyers.com.au"
click at [710, 180] on button "send verification code" at bounding box center [783, 180] width 248 height 25
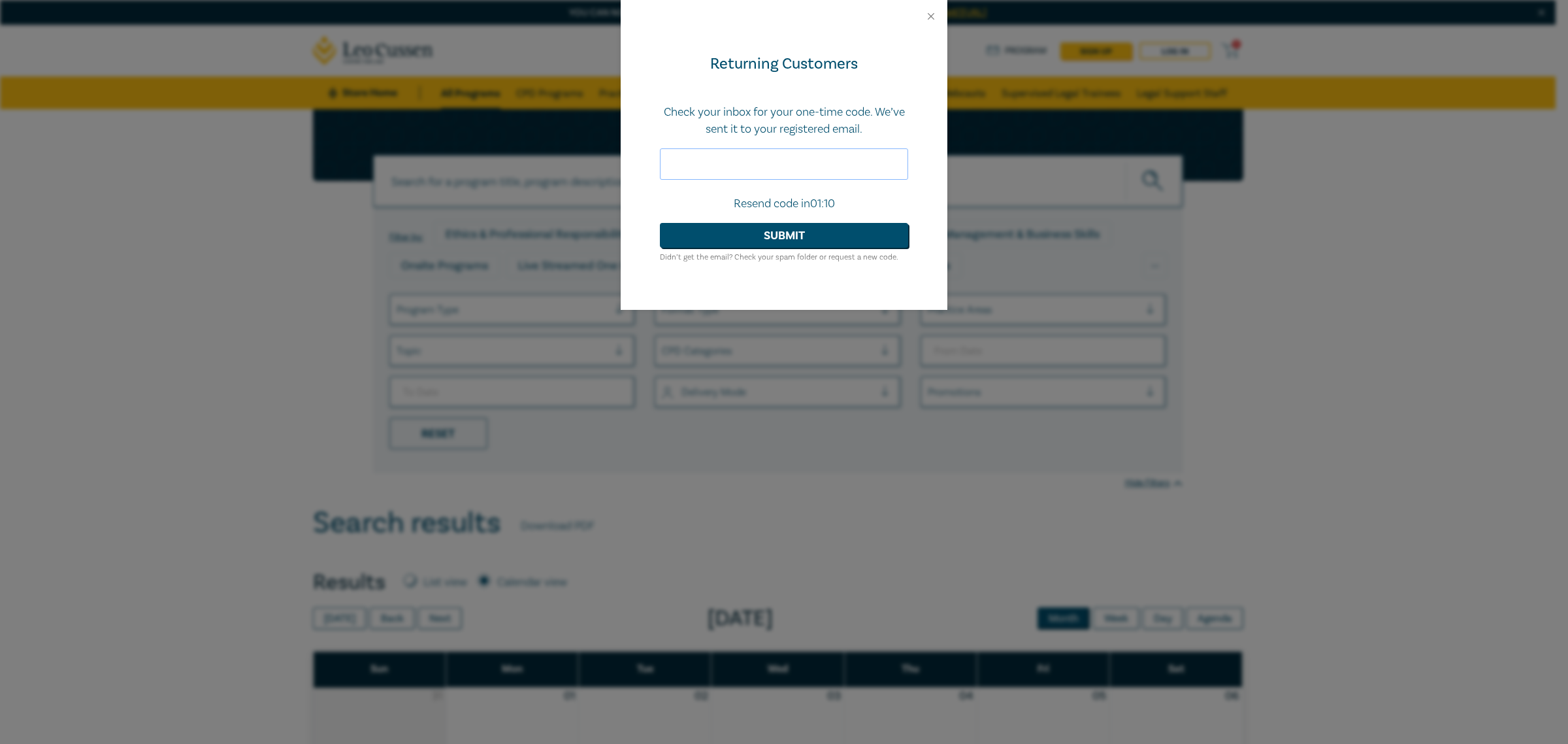
click at [763, 163] on input "text" at bounding box center [783, 164] width 248 height 31
paste input "499423"
type input "499423"
click at [660, 223] on button "Submit" at bounding box center [783, 235] width 248 height 25
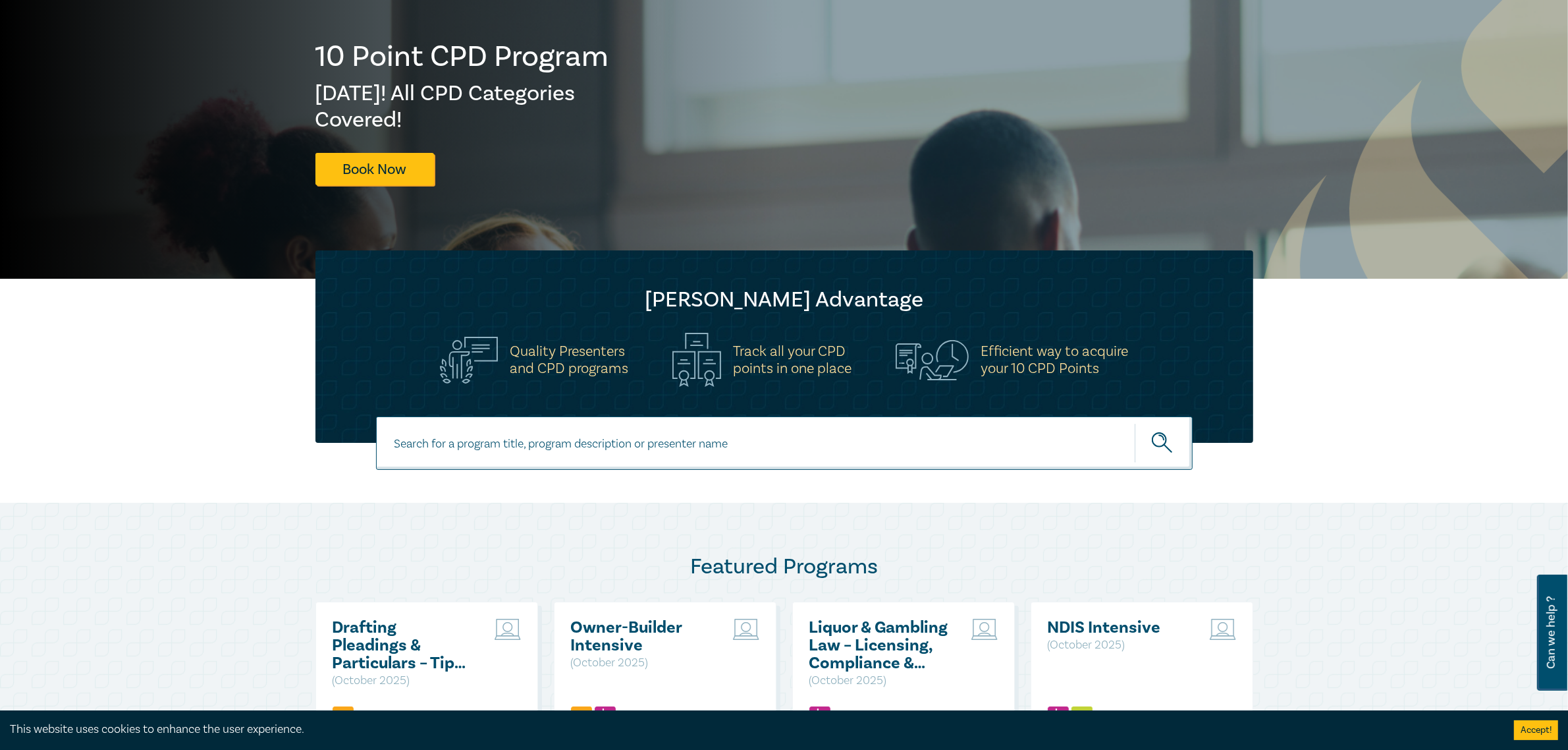
scroll to position [411, 0]
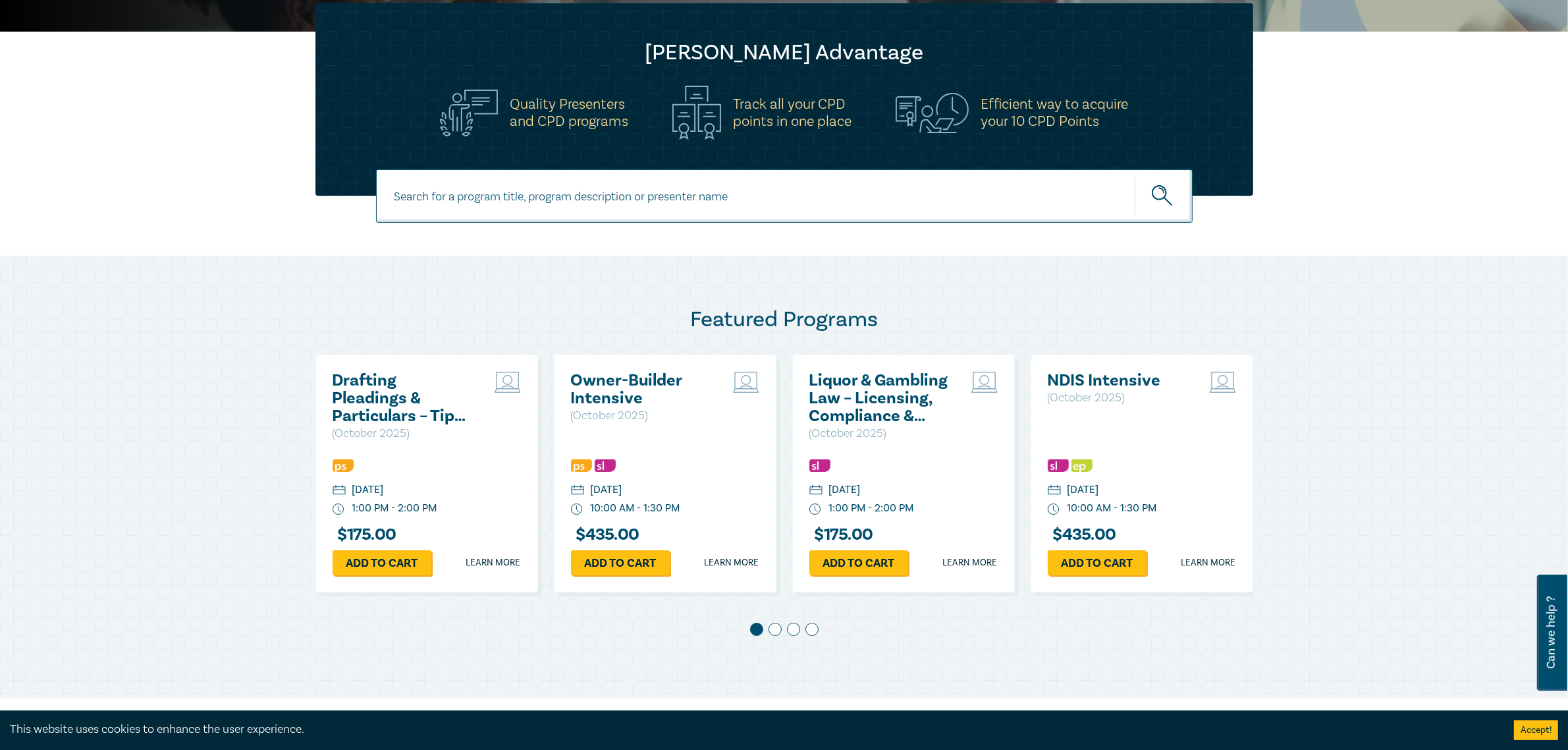
click at [482, 203] on input at bounding box center [785, 195] width 817 height 53
click at [636, 207] on input at bounding box center [785, 195] width 817 height 53
paste input "AI in the Law Intensive"
type input "AI in the Law Intensive"
click at [1135, 176] on button "submit" at bounding box center [1163, 196] width 58 height 40
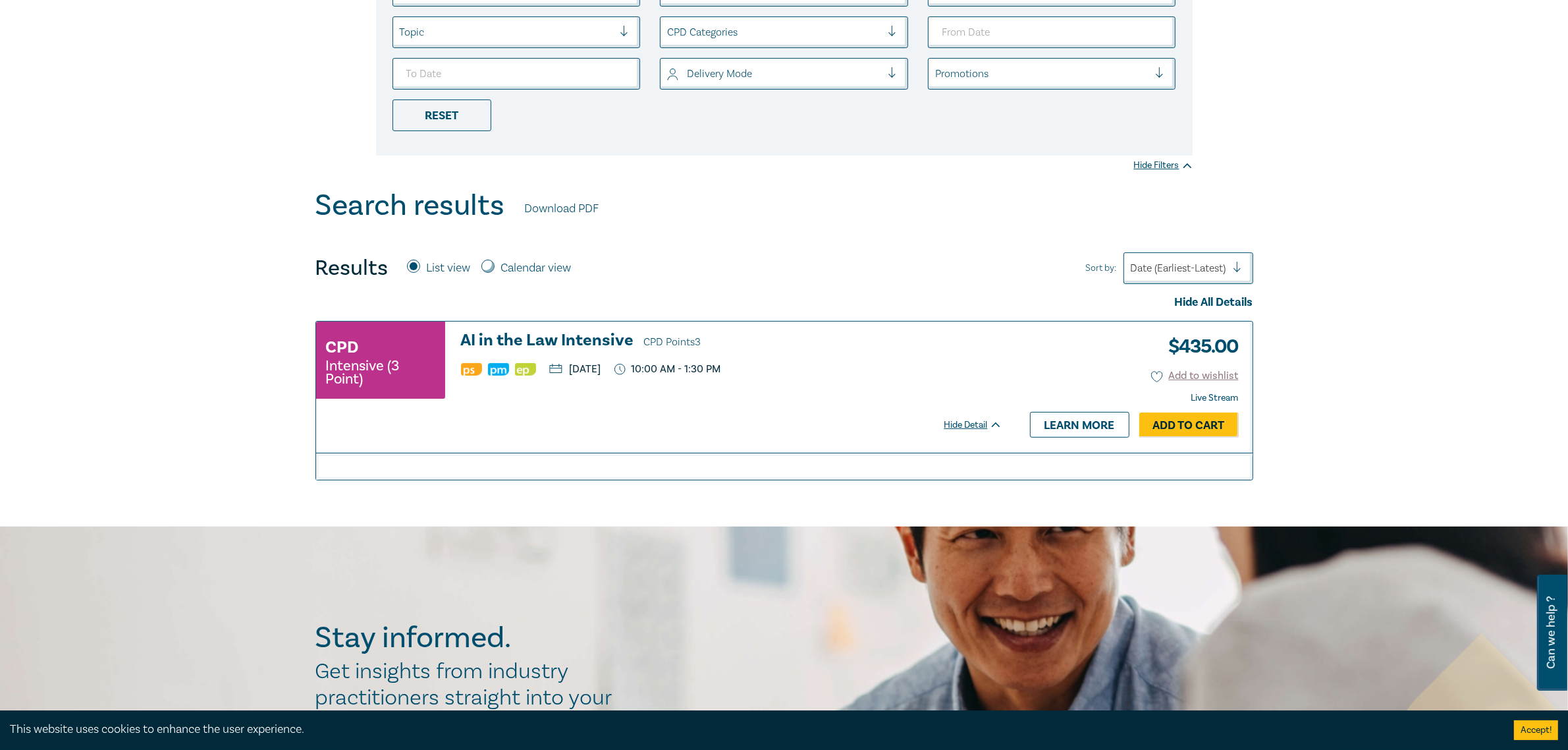
scroll to position [329, 0]
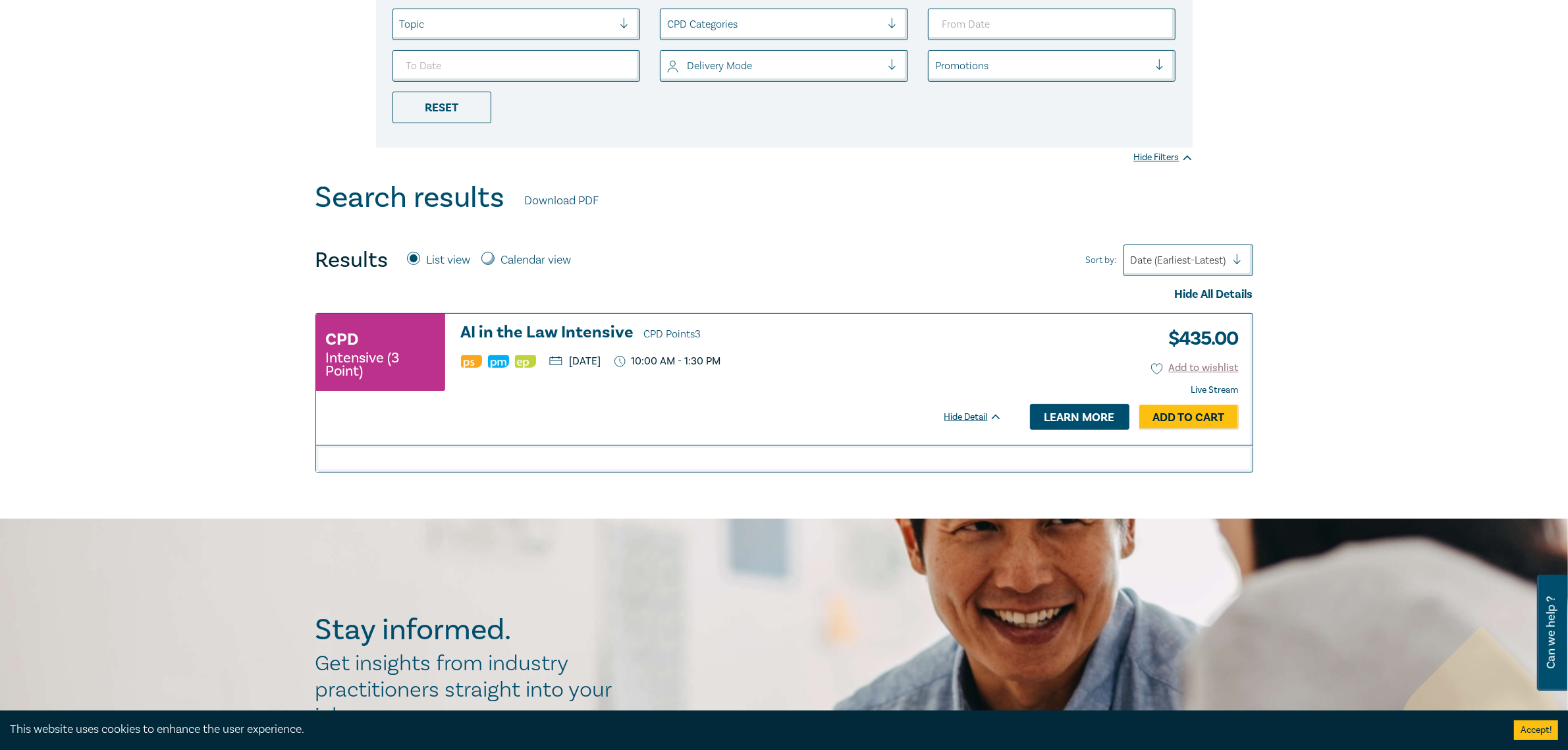
click at [1069, 420] on link "Learn more" at bounding box center [1080, 416] width 100 height 25
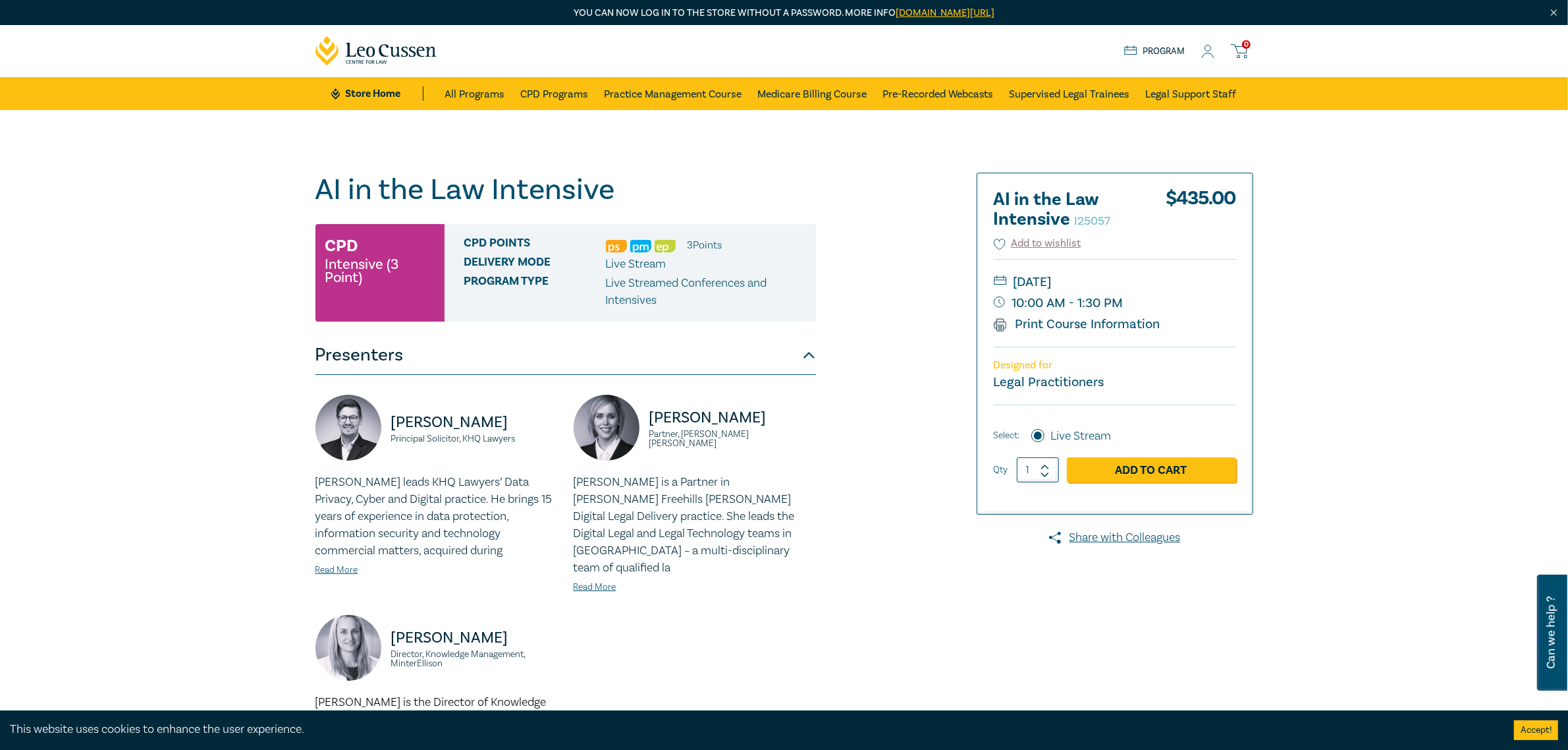
click at [564, 265] on span "Delivery Mode" at bounding box center [535, 264] width 142 height 17
drag, startPoint x: 475, startPoint y: 247, endPoint x: 680, endPoint y: 289, distance: 209.3
click at [680, 289] on div "CPD Points 3 Point s Delivery Mode Live Stream Program type Live Streamed Confe…" at bounding box center [630, 272] width 371 height 98
click at [676, 305] on p "Live Streamed Conferences and Intensives" at bounding box center [706, 292] width 200 height 34
drag, startPoint x: 623, startPoint y: 283, endPoint x: 692, endPoint y: 277, distance: 69.3
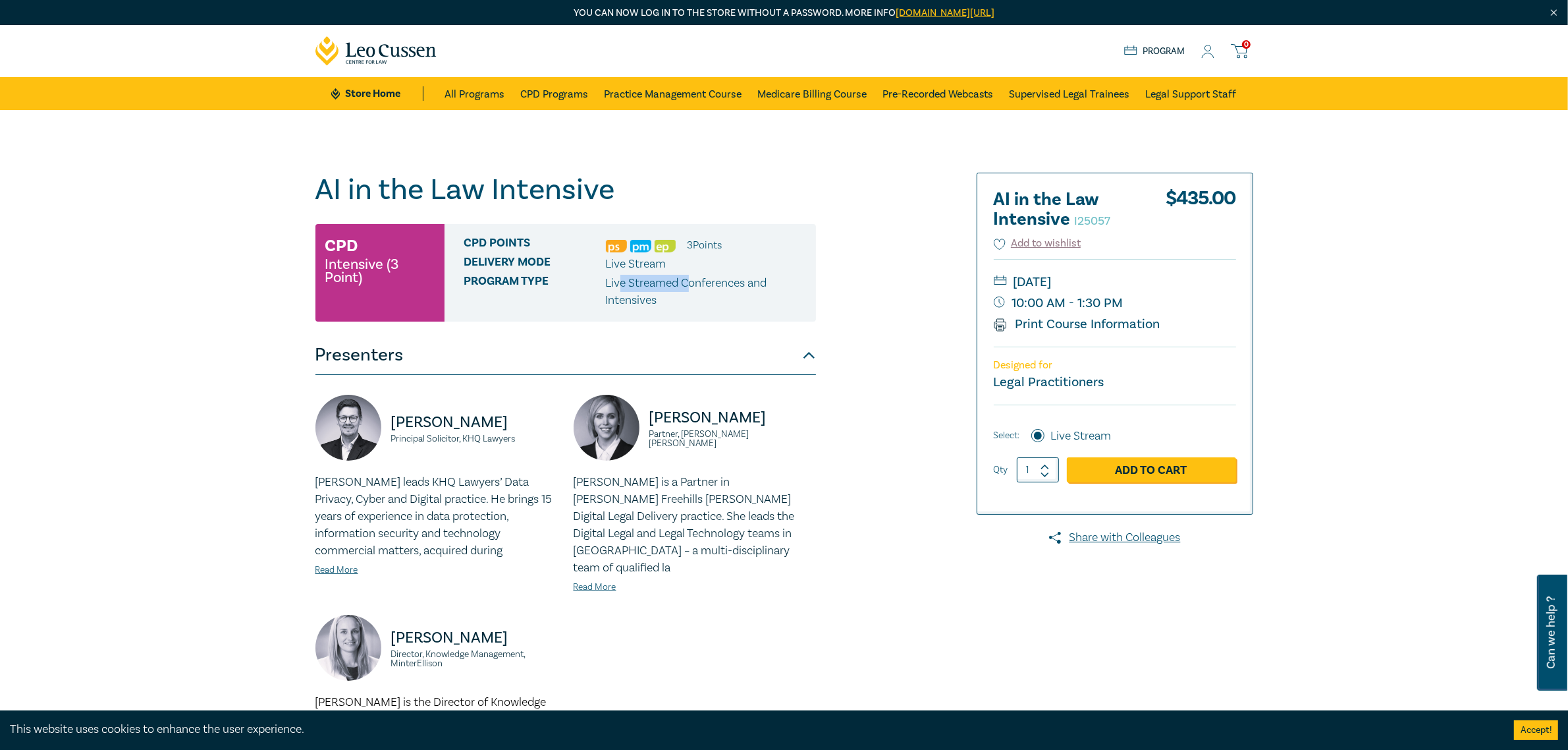
click at [692, 277] on p "Live Streamed Conferences and Intensives" at bounding box center [706, 292] width 200 height 34
click at [684, 300] on p "Live Streamed Conferences and Intensives" at bounding box center [706, 292] width 200 height 34
drag, startPoint x: 603, startPoint y: 264, endPoint x: 788, endPoint y: 282, distance: 185.9
click at [788, 282] on div "CPD Points 3 Point s Delivery Mode Live Stream Program type Live Streamed Confe…" at bounding box center [630, 272] width 371 height 98
click at [788, 283] on p "Live Streamed Conferences and Intensives" at bounding box center [706, 292] width 200 height 34
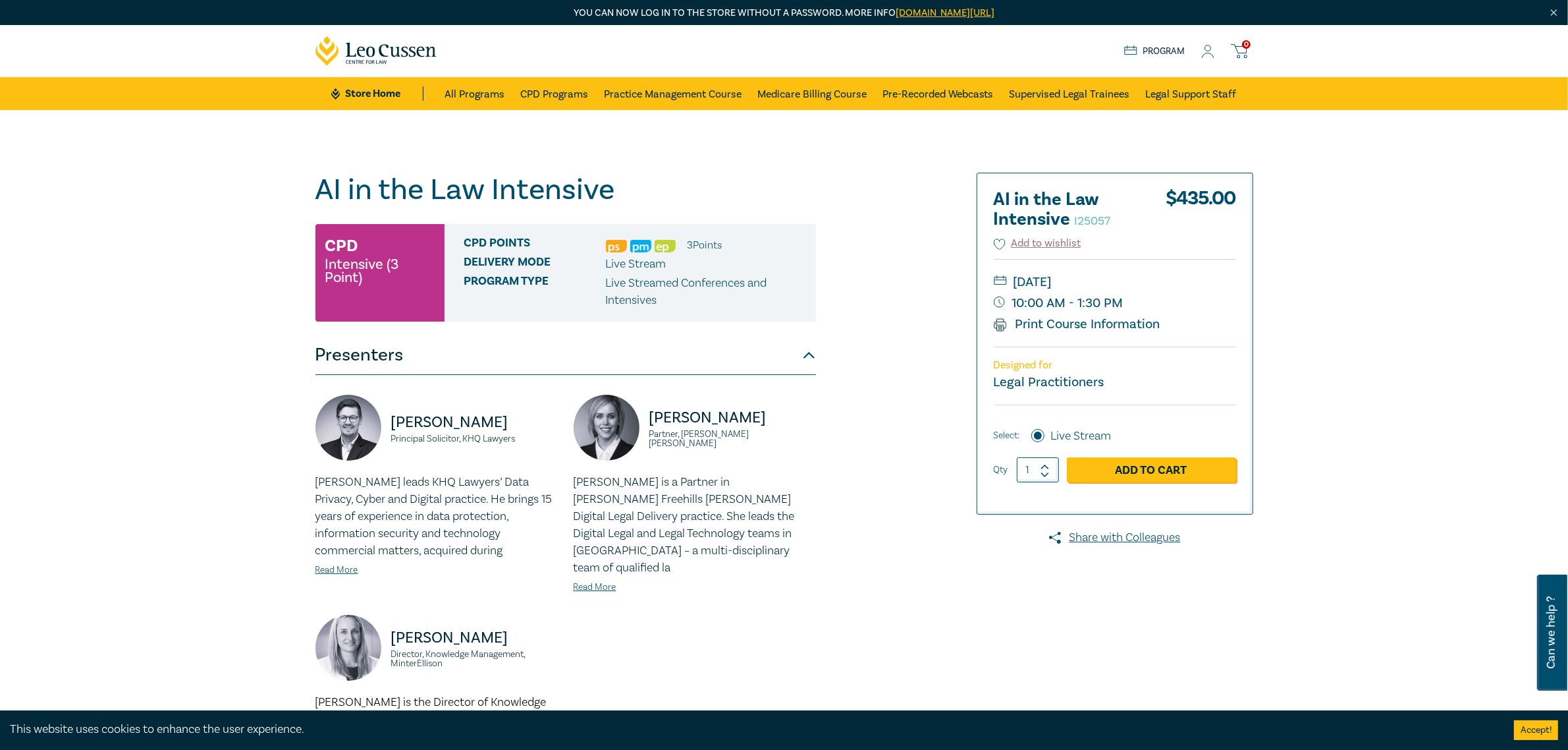
click at [494, 188] on h1 "AI in the Law Intensive I25057" at bounding box center [566, 190] width 500 height 34
click at [491, 188] on h1 "AI in the Law Intensive I25057" at bounding box center [566, 190] width 500 height 34
copy h1 "Intensive"
click at [331, 189] on h1 "AI in the Law Intensive I25057" at bounding box center [566, 190] width 500 height 34
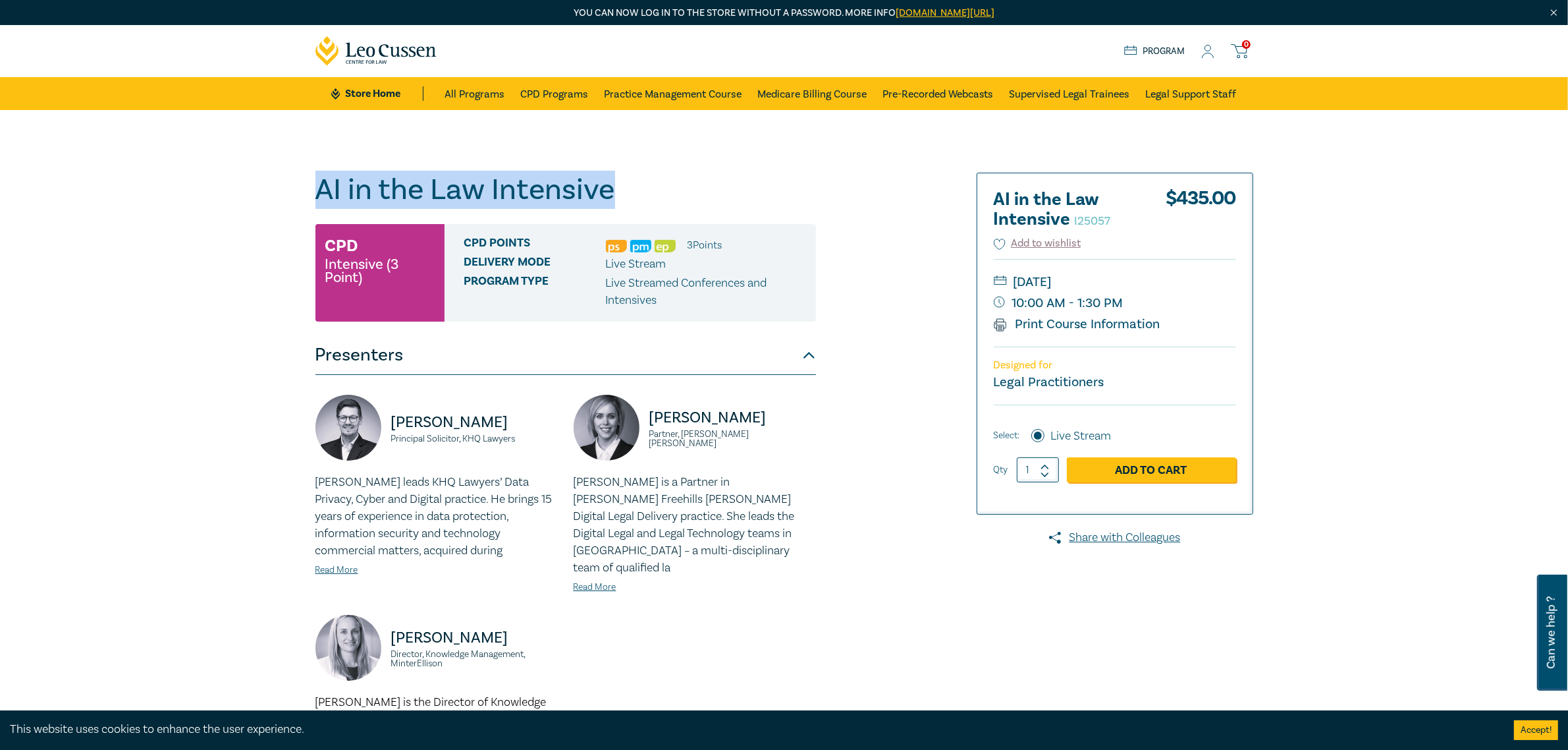
drag, startPoint x: 458, startPoint y: 189, endPoint x: 642, endPoint y: 186, distance: 184.0
click at [642, 186] on h1 "AI in the Law Intensive I25057" at bounding box center [566, 190] width 500 height 34
copy h1 "AI in the Law Intensive"
drag, startPoint x: 602, startPoint y: 287, endPoint x: 611, endPoint y: 268, distance: 21.0
click at [616, 273] on div "CPD Points 3 Point s Delivery Mode Live Stream Program type Live Streamed Confe…" at bounding box center [630, 272] width 371 height 98
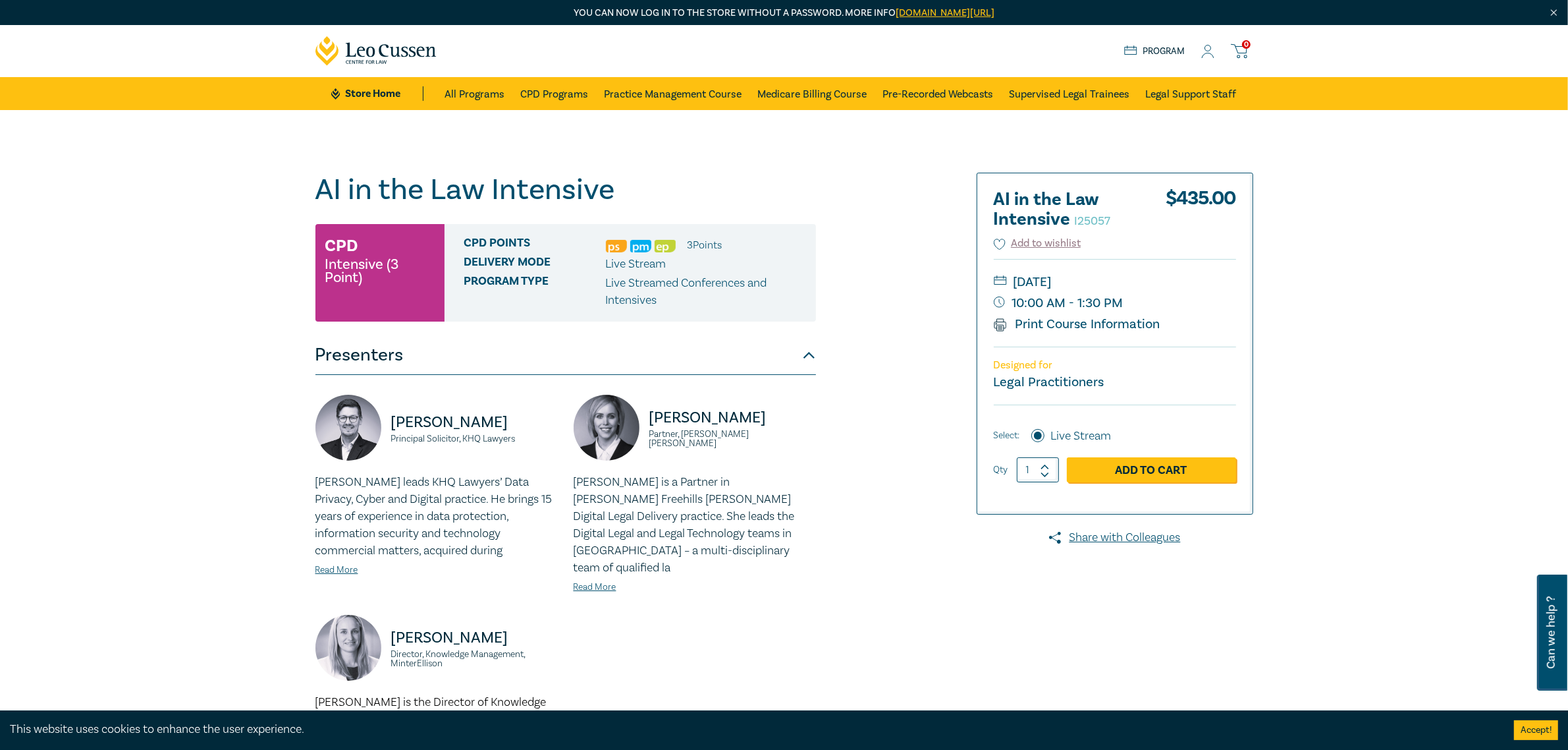
click at [608, 265] on span "Live Stream" at bounding box center [636, 263] width 61 height 15
copy span "Live Stream"
click at [623, 273] on div "CPD Points 3 Point s Delivery Mode Live Stream Program type Live Streamed Confe…" at bounding box center [630, 272] width 371 height 98
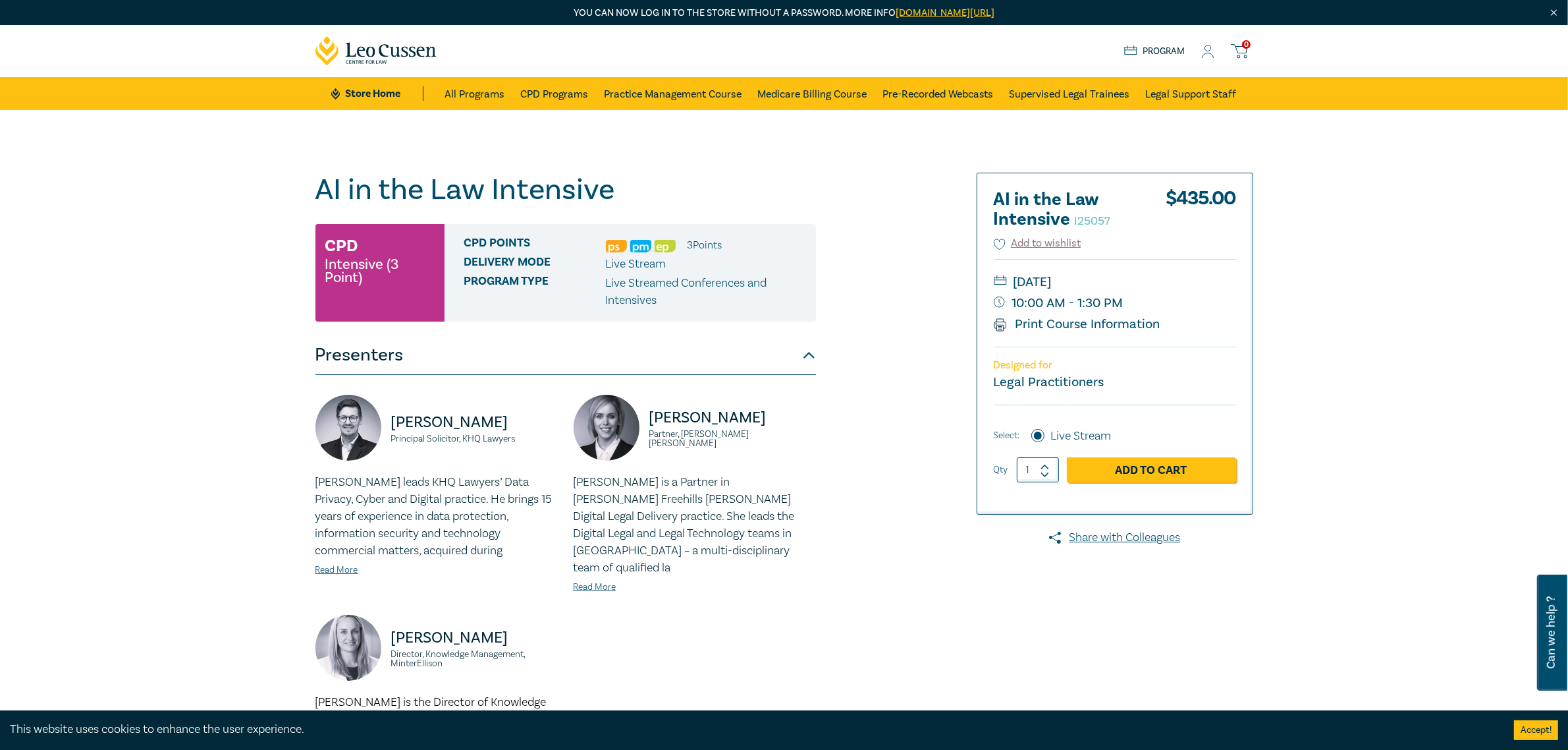
click at [621, 264] on span "Live Stream" at bounding box center [636, 263] width 61 height 15
click at [633, 304] on p "Live Streamed Conferences and Intensives" at bounding box center [706, 292] width 200 height 34
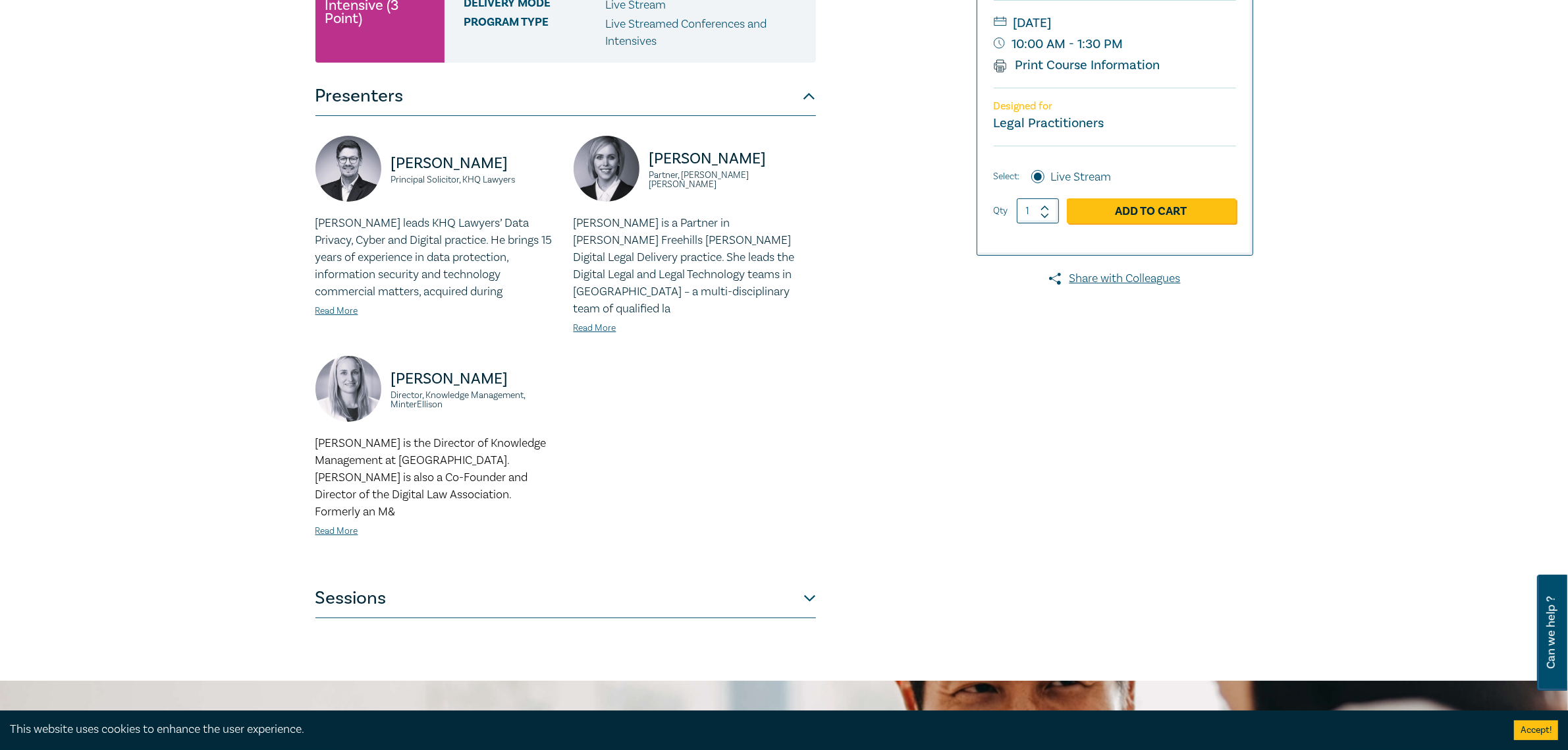
scroll to position [329, 0]
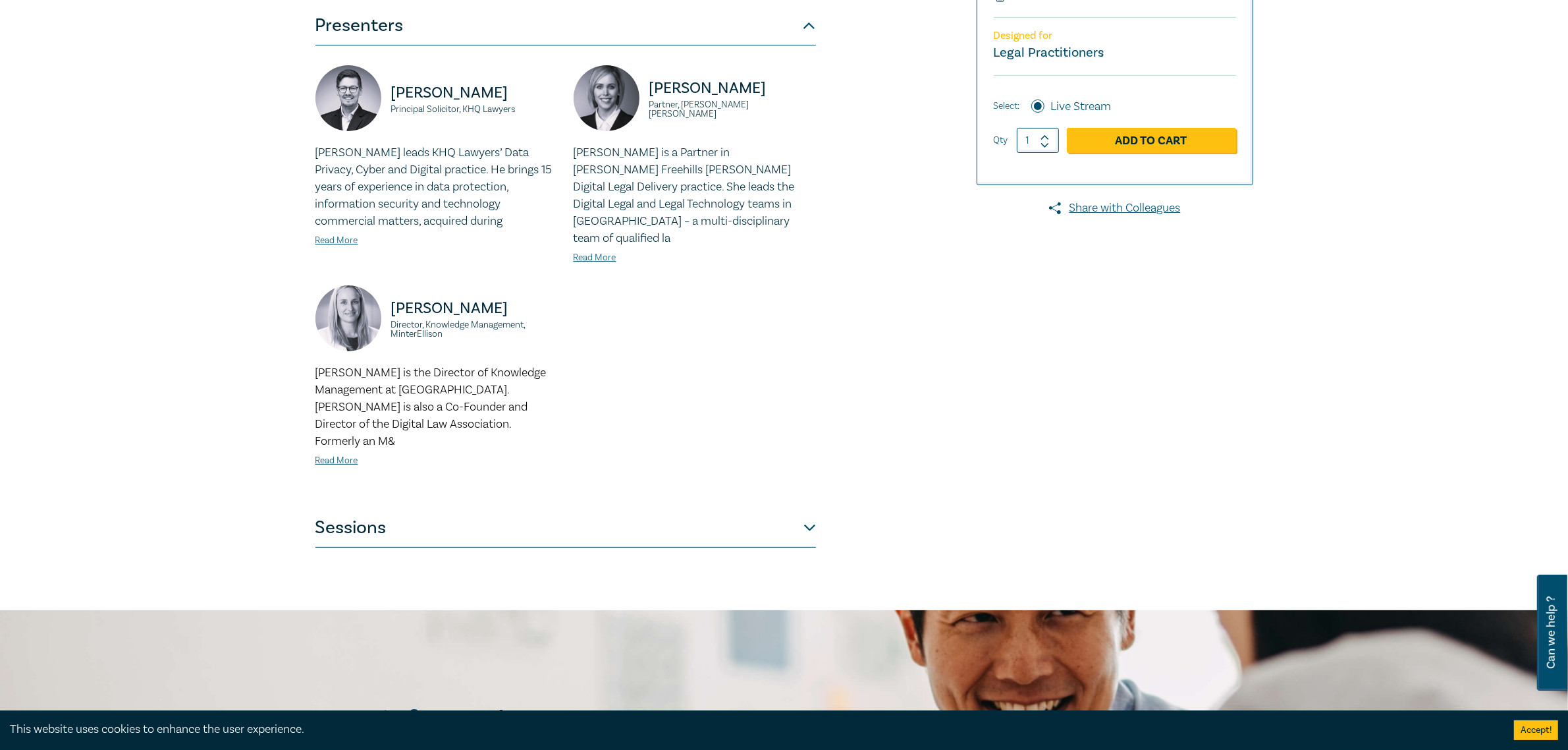
click at [804, 508] on button "Sessions" at bounding box center [566, 527] width 500 height 39
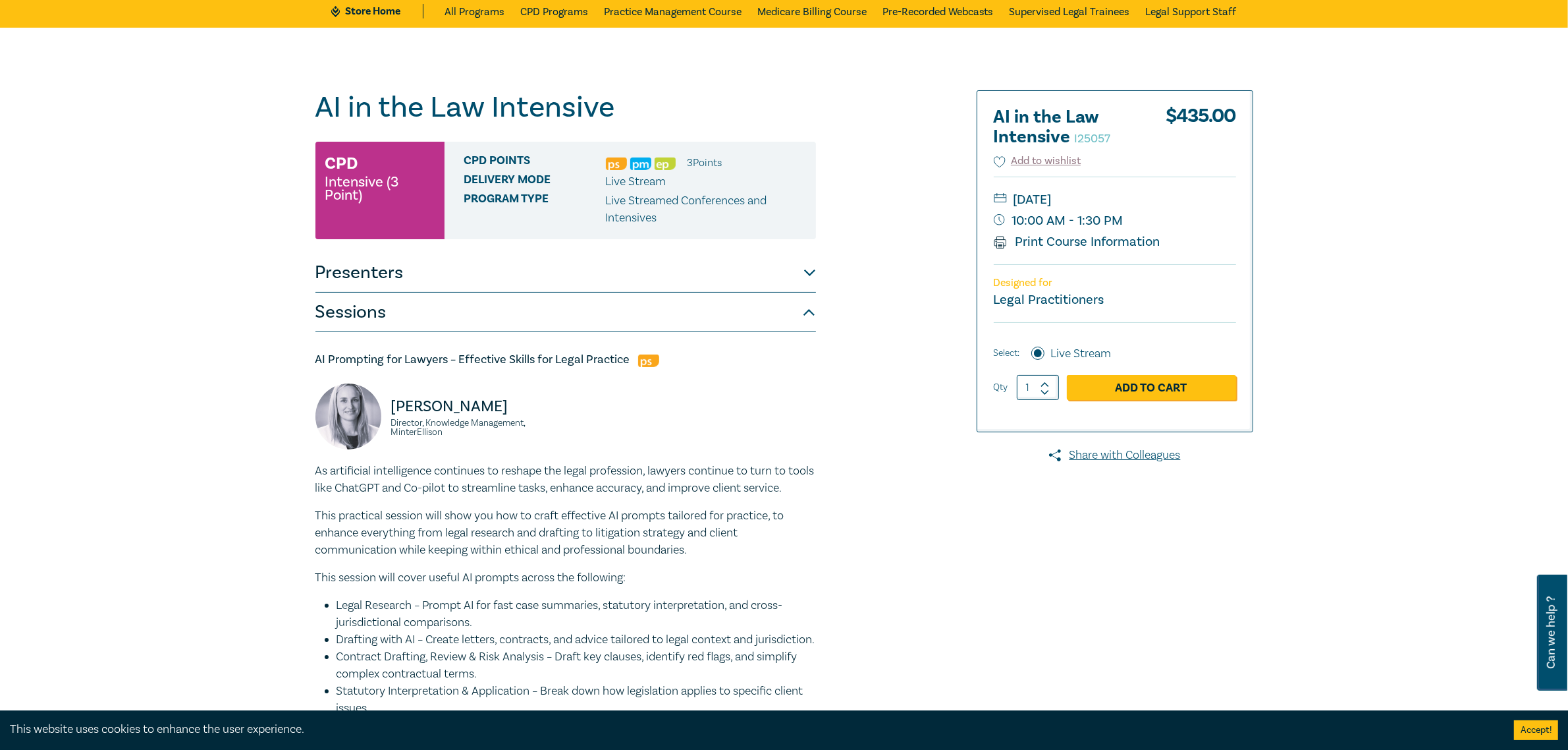
scroll to position [0, 0]
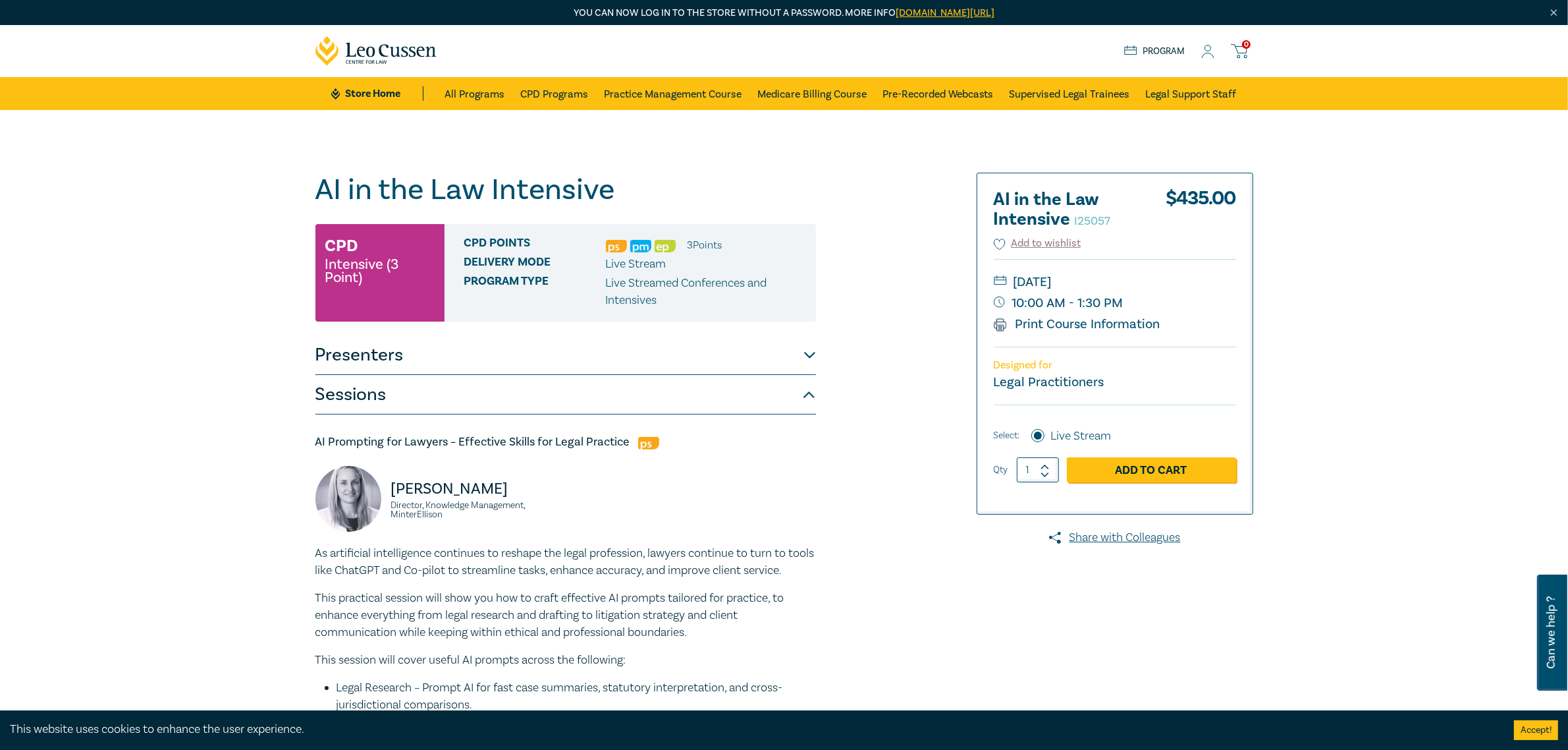
click at [644, 448] on img at bounding box center [649, 443] width 21 height 13
click at [642, 443] on img at bounding box center [649, 443] width 21 height 13
click at [519, 443] on h5 "AI Prompting for Lawyers – Effective Skills for Legal Practice" at bounding box center [566, 442] width 500 height 16
click at [517, 443] on h5 "AI Prompting for Lawyers – Effective Skills for Legal Practice" at bounding box center [566, 442] width 500 height 16
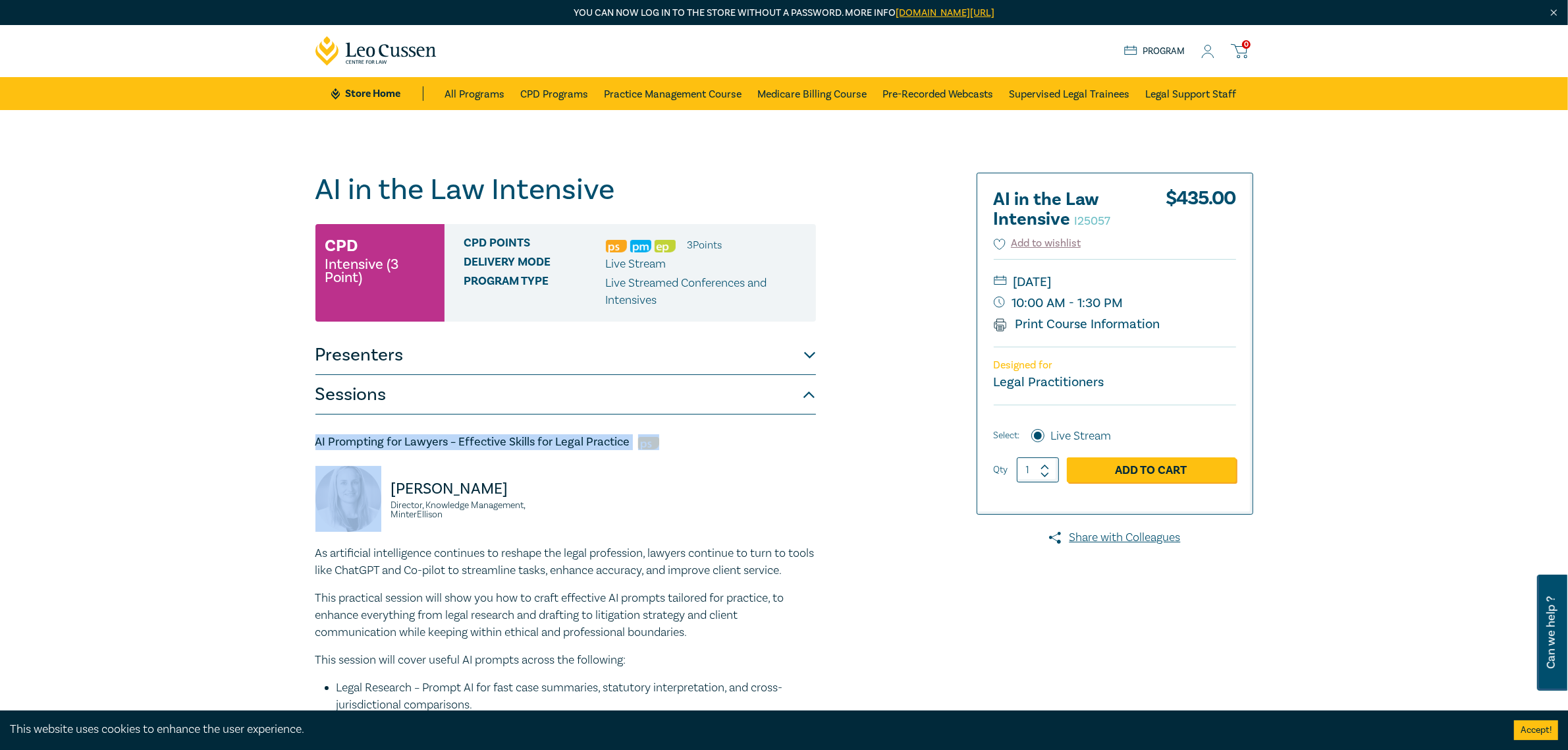
click at [517, 443] on h5 "AI Prompting for Lawyers – Effective Skills for Legal Practice" at bounding box center [566, 442] width 500 height 16
click at [517, 442] on h5 "AI Prompting for Lawyers – Effective Skills for Legal Practice" at bounding box center [566, 442] width 500 height 16
drag, startPoint x: 310, startPoint y: 443, endPoint x: 568, endPoint y: 439, distance: 258.0
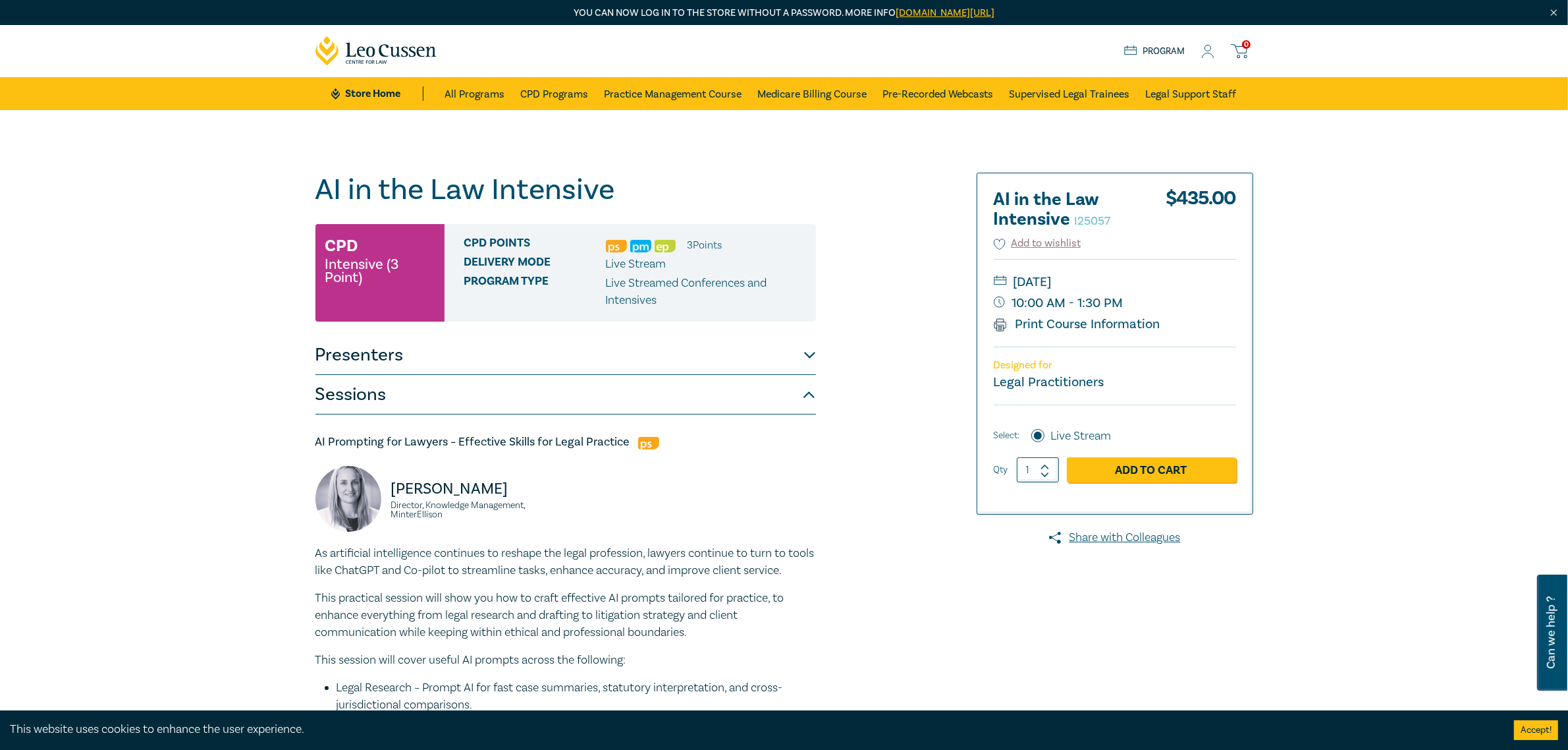
click at [551, 463] on div "AI Prompting for Lawyers – Effective Skills for Legal Practice [PERSON_NAME] Di…" at bounding box center [566, 690] width 500 height 513
click at [803, 391] on button "Sessions" at bounding box center [566, 394] width 500 height 39
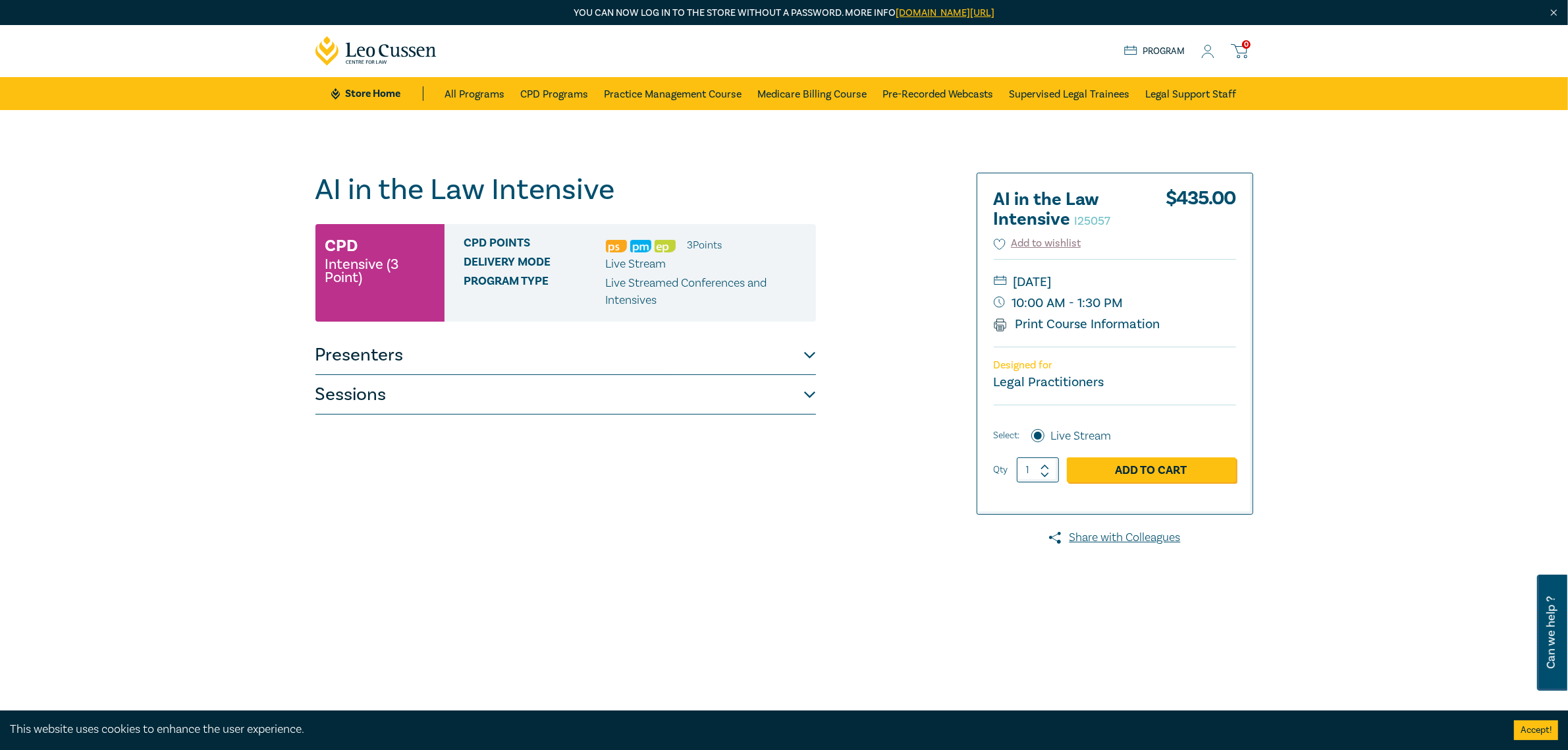
click at [805, 394] on button "Sessions" at bounding box center [566, 394] width 500 height 39
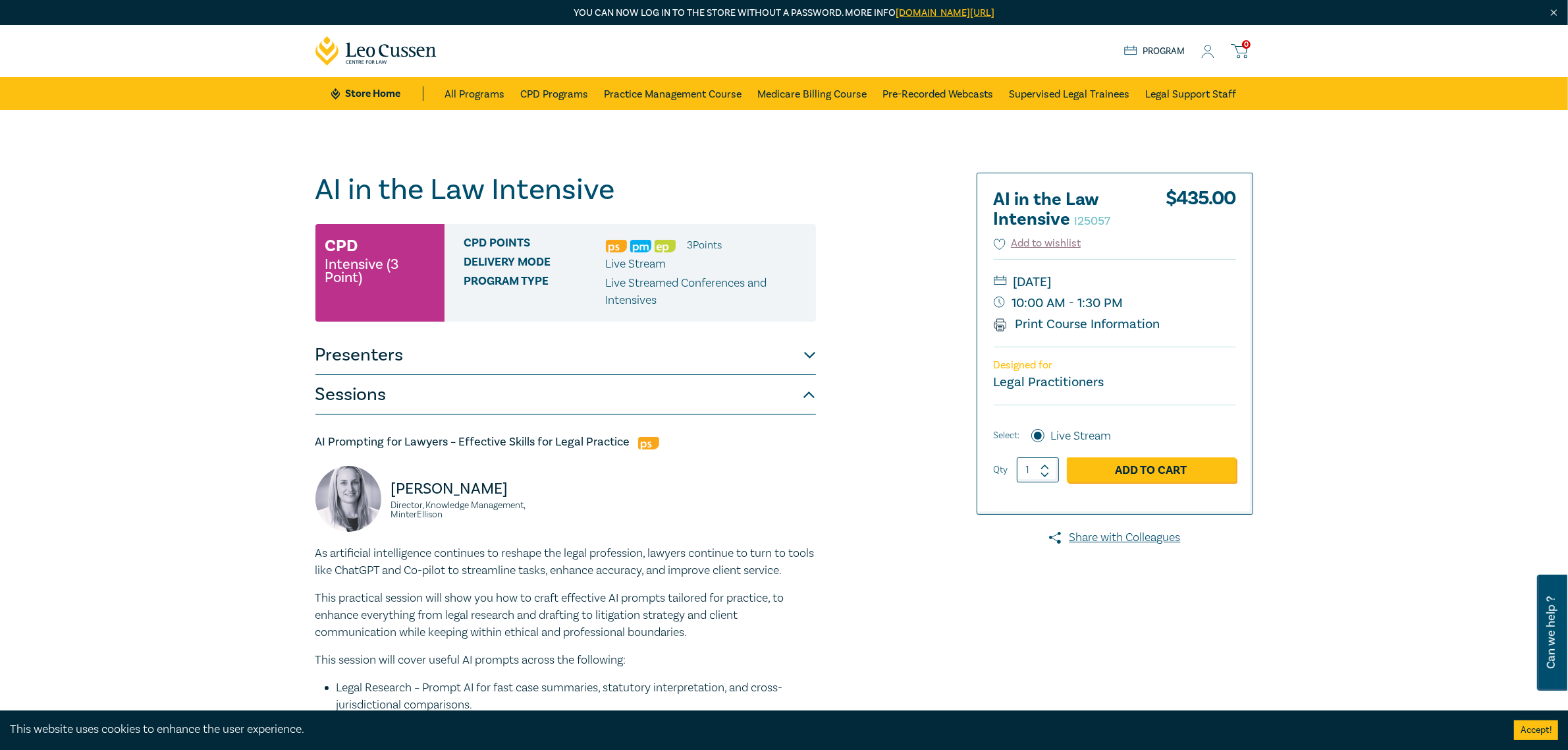
click at [810, 354] on button "Presenters" at bounding box center [566, 354] width 500 height 39
